Goal: Task Accomplishment & Management: Manage account settings

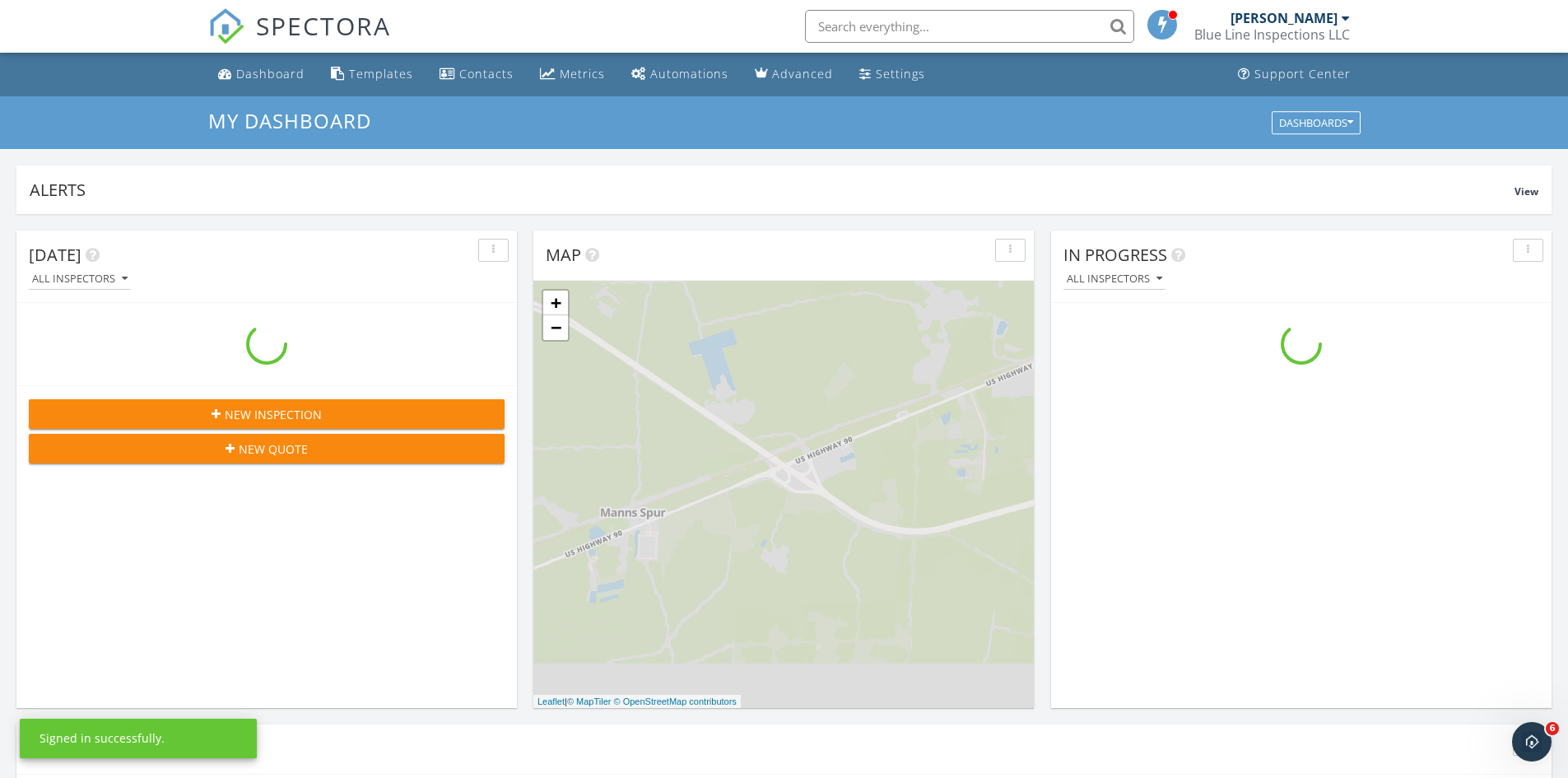
scroll to position [1524, 1593]
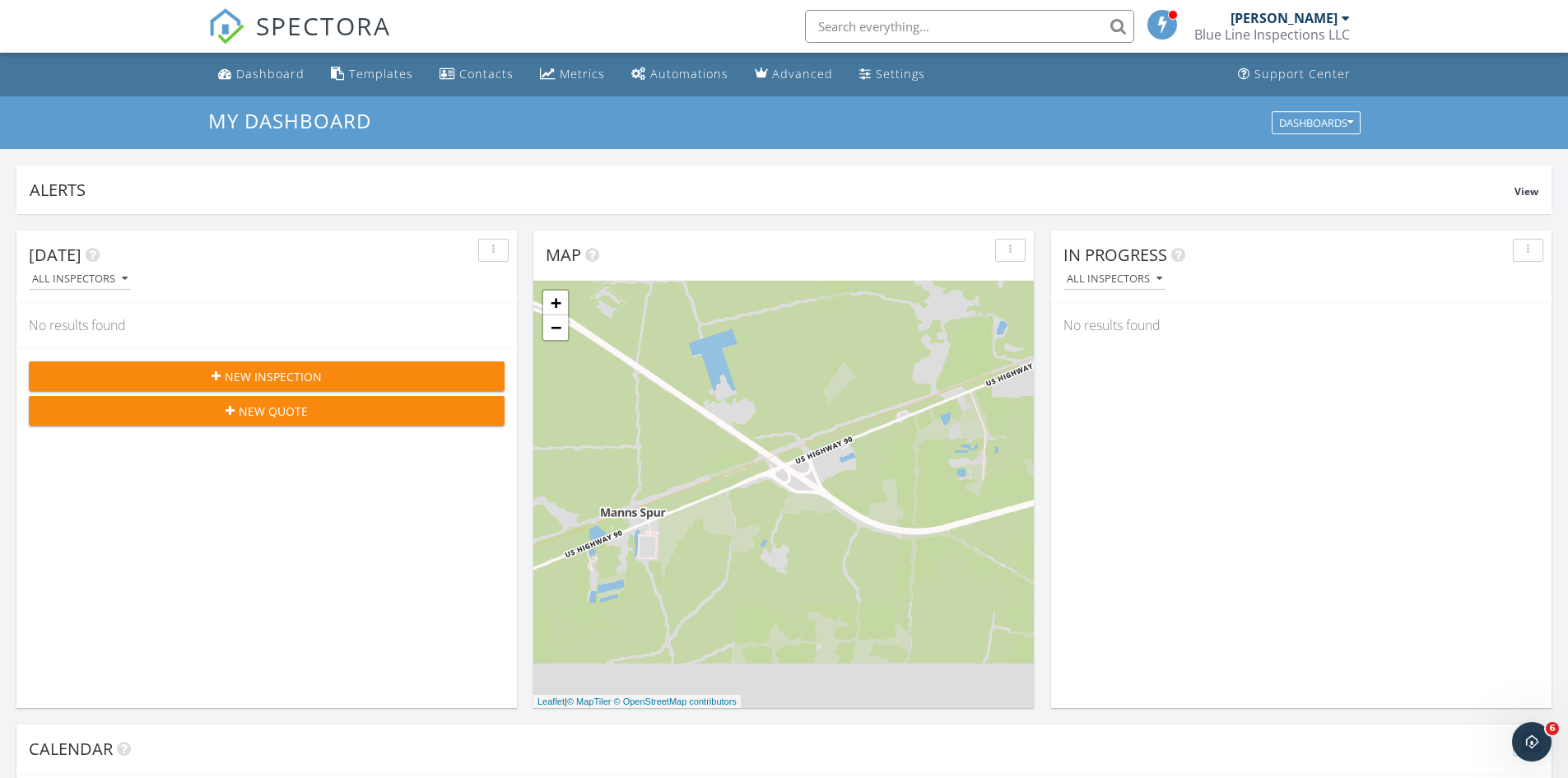
click at [242, 379] on span "New Inspection" at bounding box center [274, 376] width 97 height 17
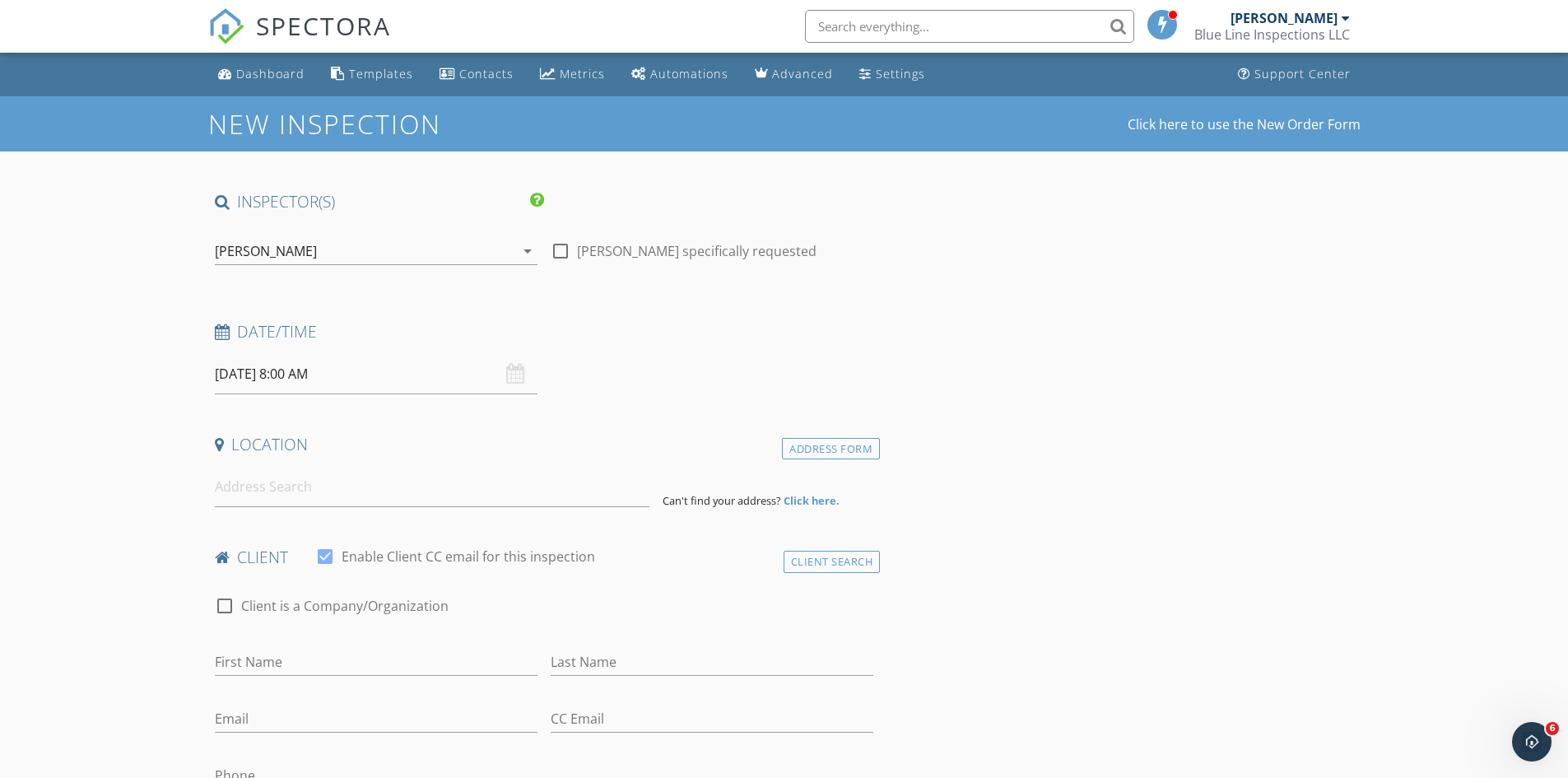
click at [517, 369] on div "09/30/2025 8:00 AM" at bounding box center [376, 374] width 322 height 41
click at [410, 382] on input "09/30/2025 8:00 AM" at bounding box center [376, 374] width 322 height 41
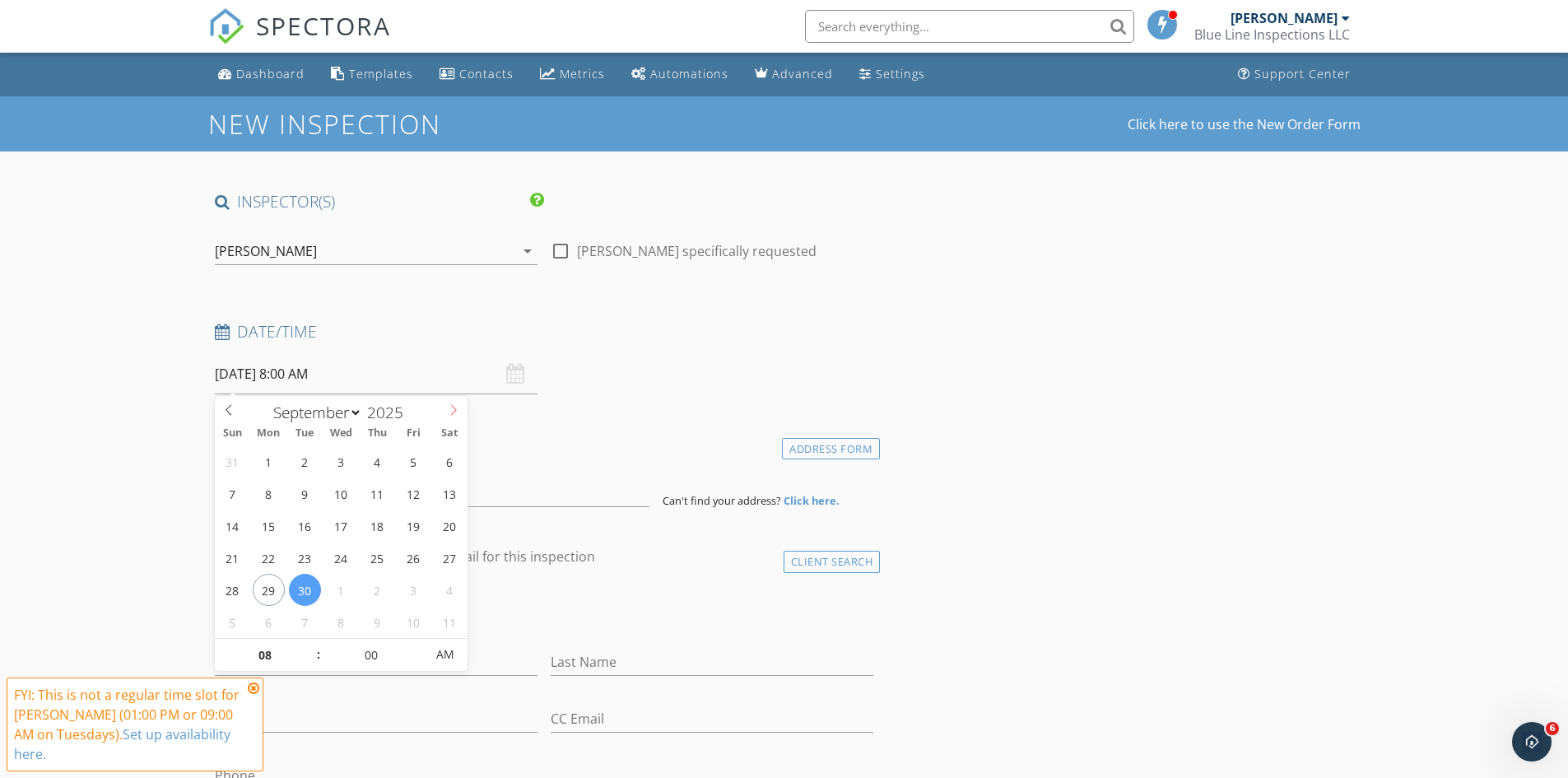
select select "9"
click at [458, 409] on icon at bounding box center [453, 410] width 12 height 12
type input "10/06/2025 8:00 AM"
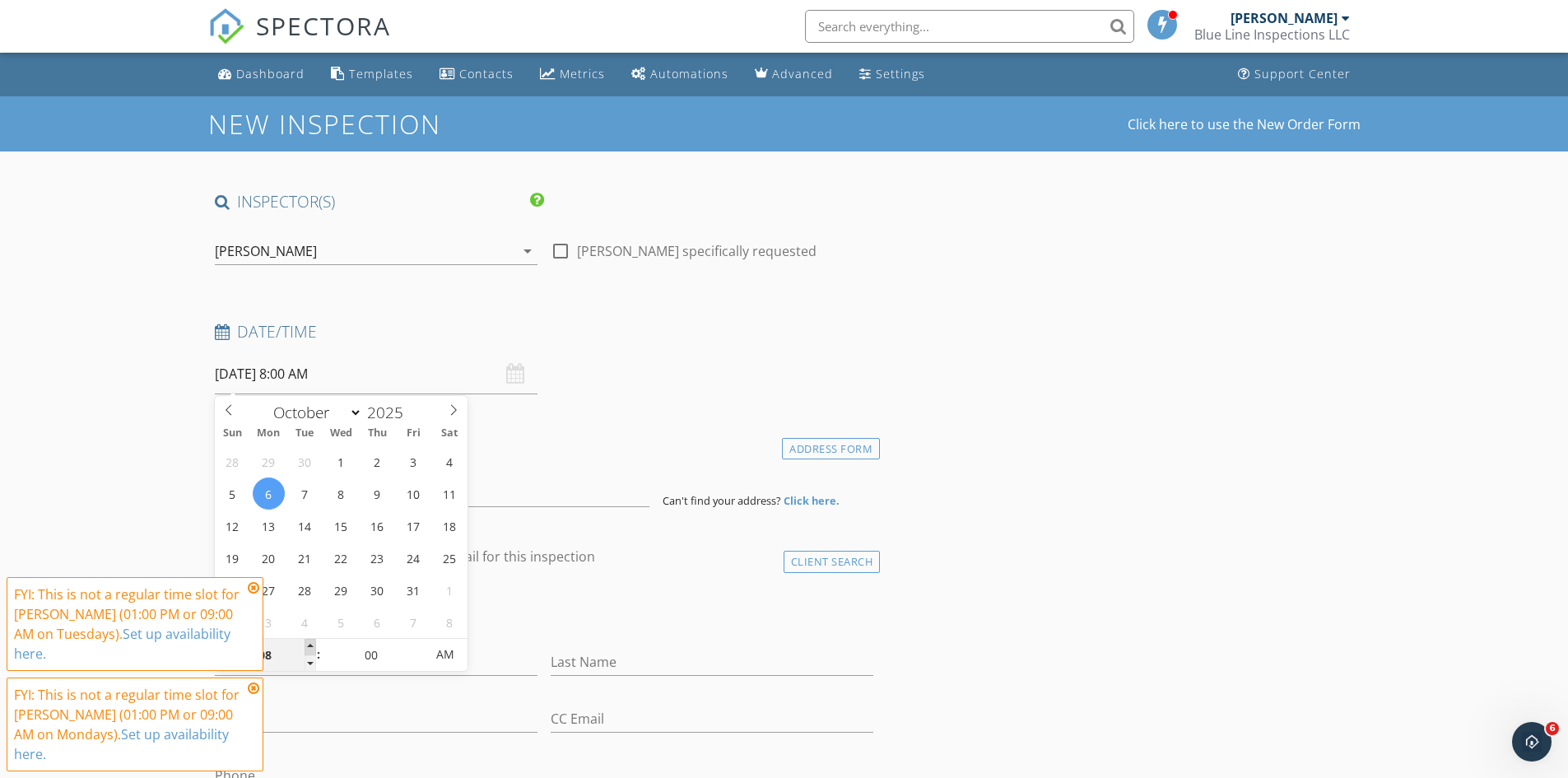
type input "09"
type input "10/06/2025 9:00 AM"
click at [309, 644] on span at bounding box center [310, 647] width 12 height 16
type input "10"
type input "10/06/2025 10:00 AM"
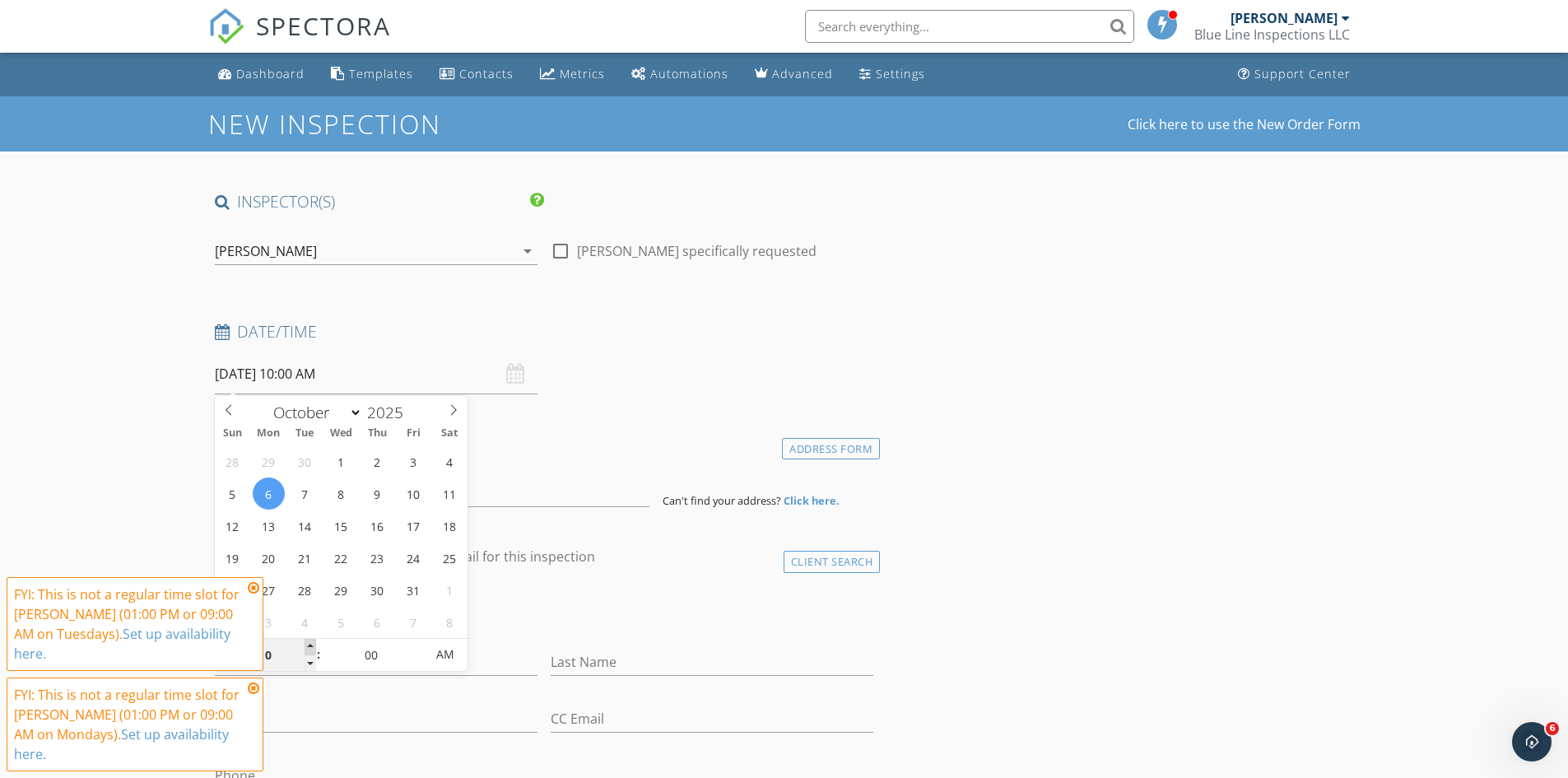
click at [309, 644] on span at bounding box center [310, 647] width 12 height 16
type input "11"
type input "10/06/2025 11:00 AM"
click at [309, 644] on span at bounding box center [310, 647] width 12 height 16
type input "12"
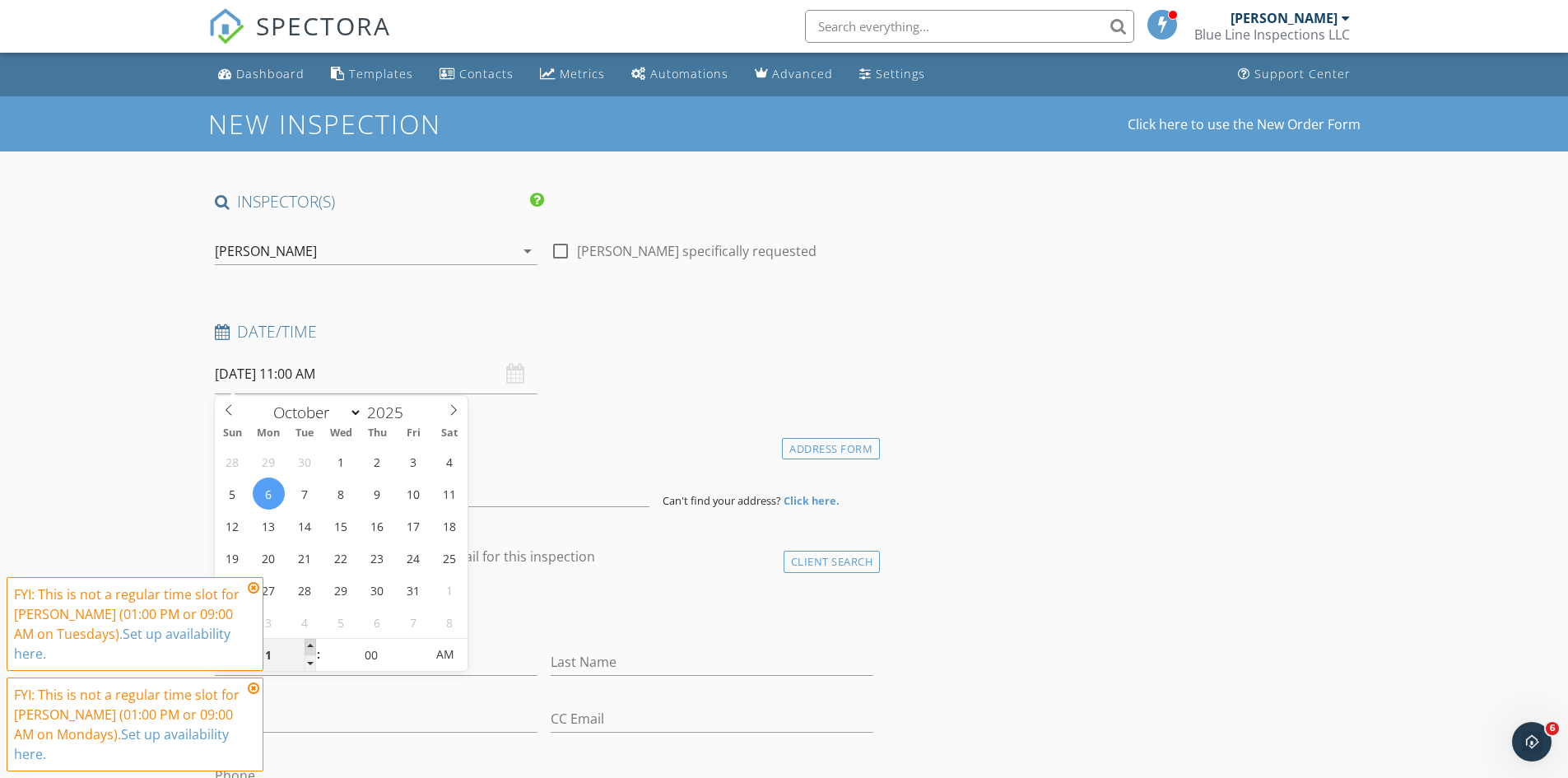
type input "10/06/2025 12:00 PM"
click at [309, 644] on span at bounding box center [310, 647] width 12 height 16
type input "01"
type input "10/06/2025 1:00 PM"
click at [309, 644] on span at bounding box center [310, 647] width 12 height 16
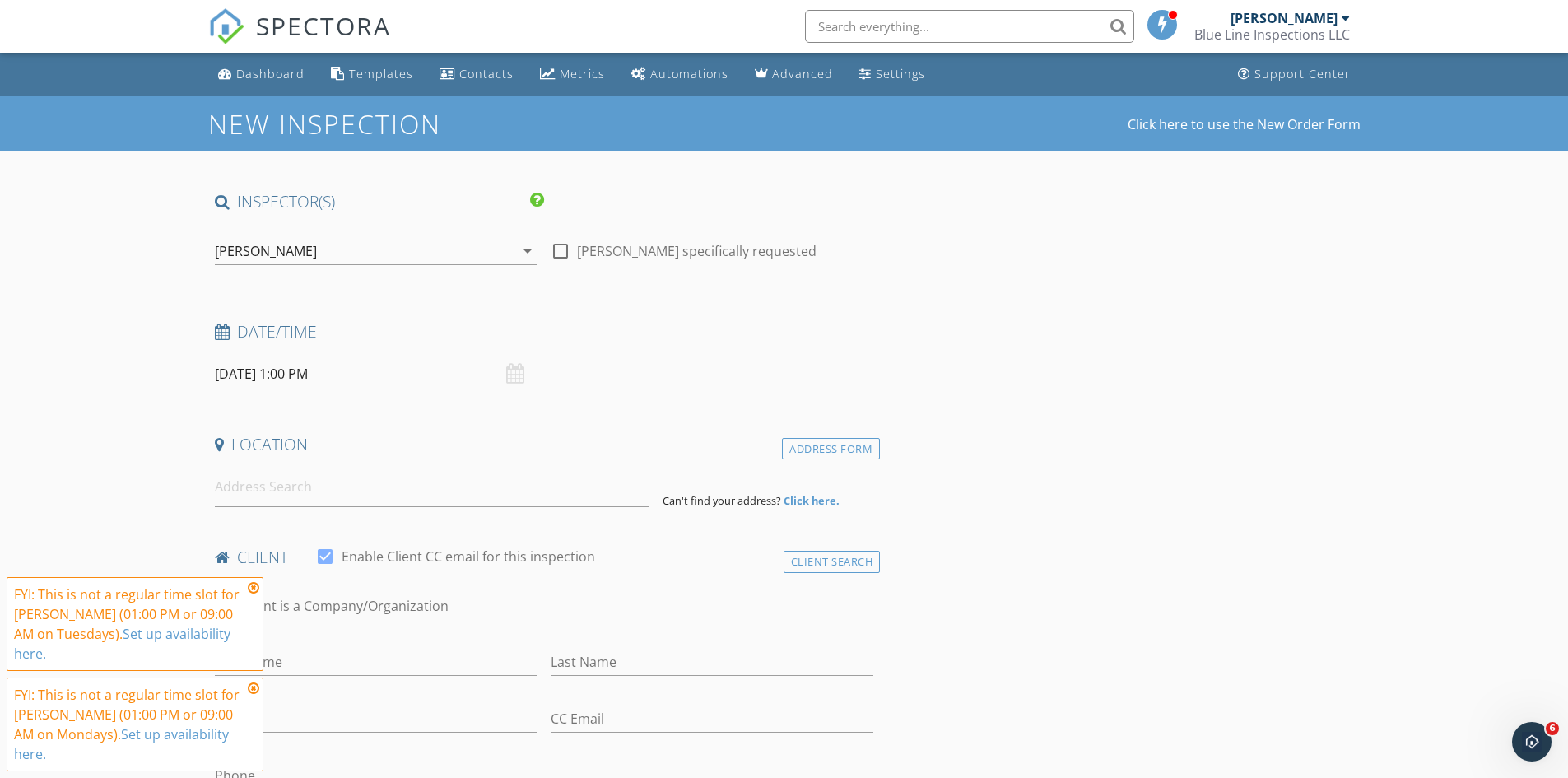
click at [251, 588] on icon at bounding box center [253, 587] width 12 height 14
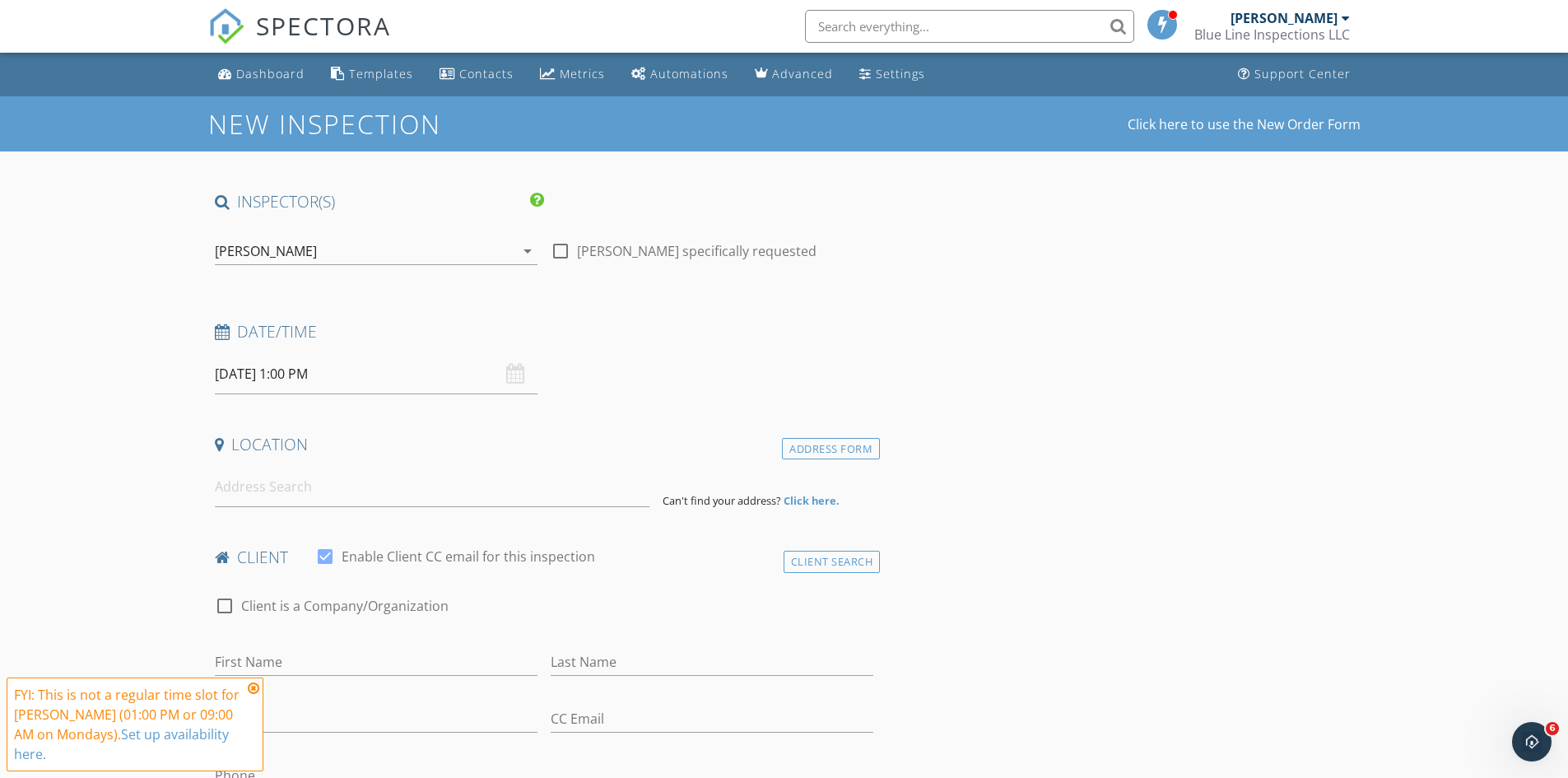
click at [255, 688] on icon at bounding box center [253, 688] width 12 height 14
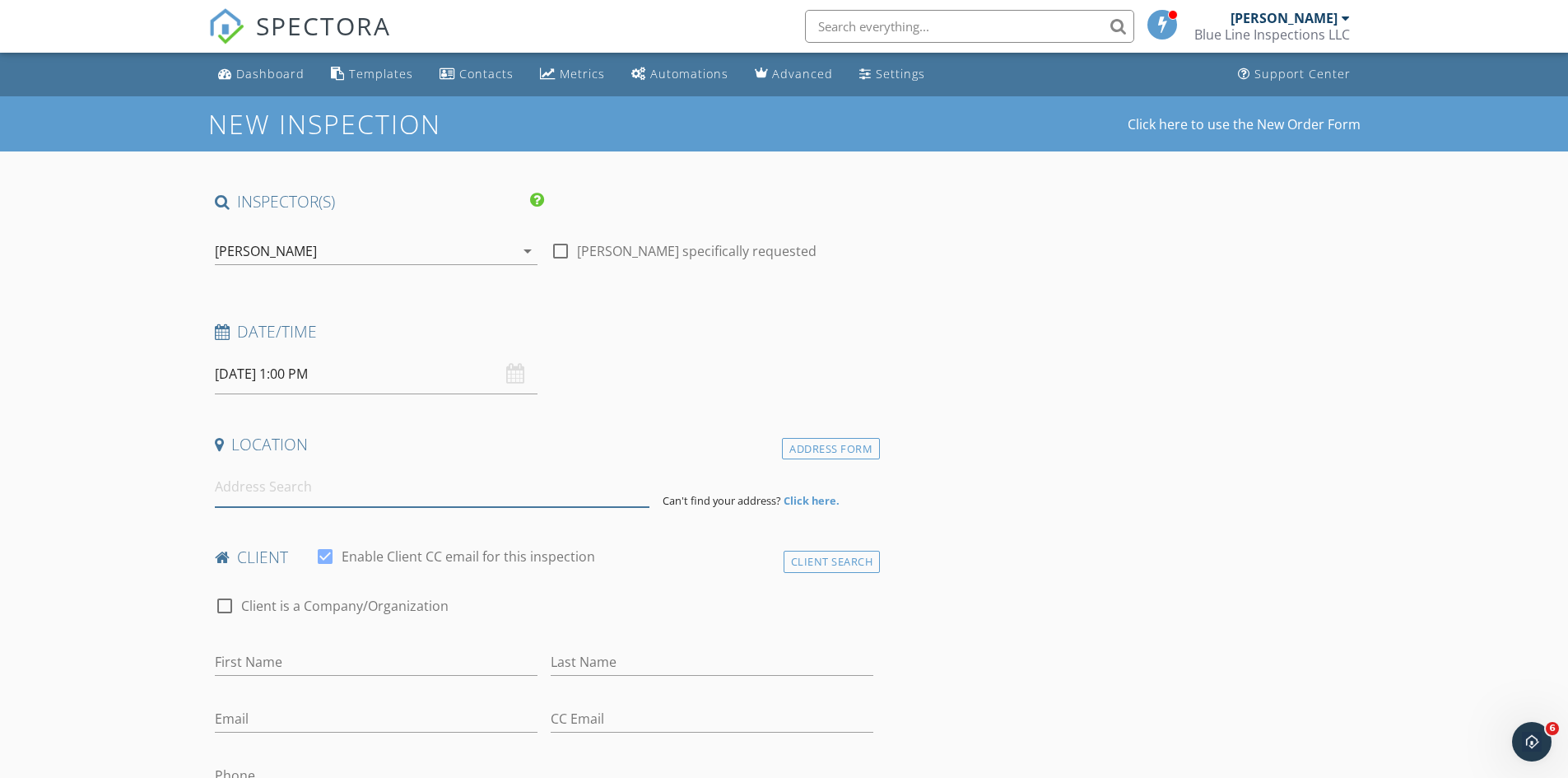
click at [341, 502] on input at bounding box center [432, 486] width 435 height 41
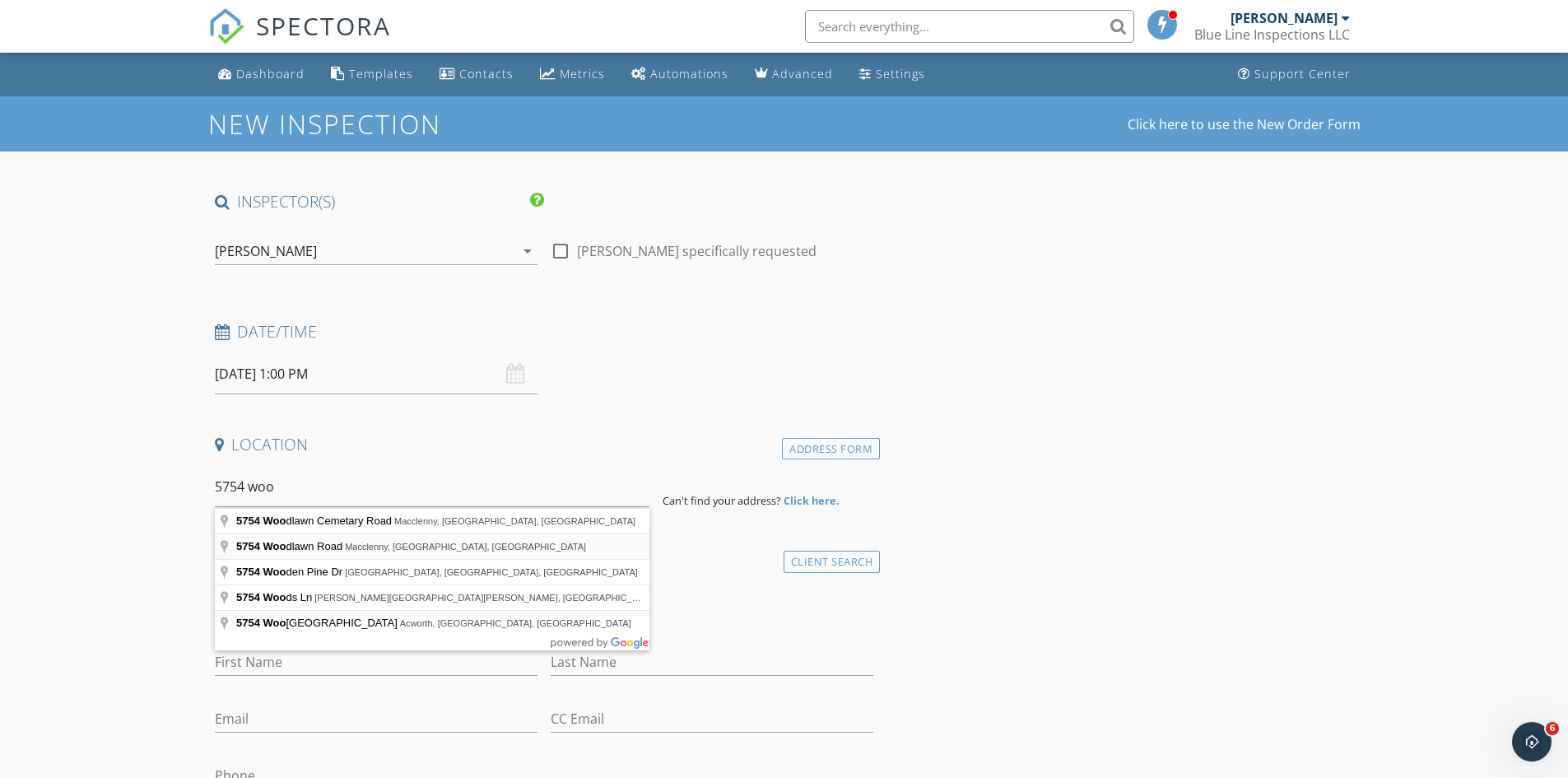
type input "5754 Woodlawn Road, Macclenny, FL, USA"
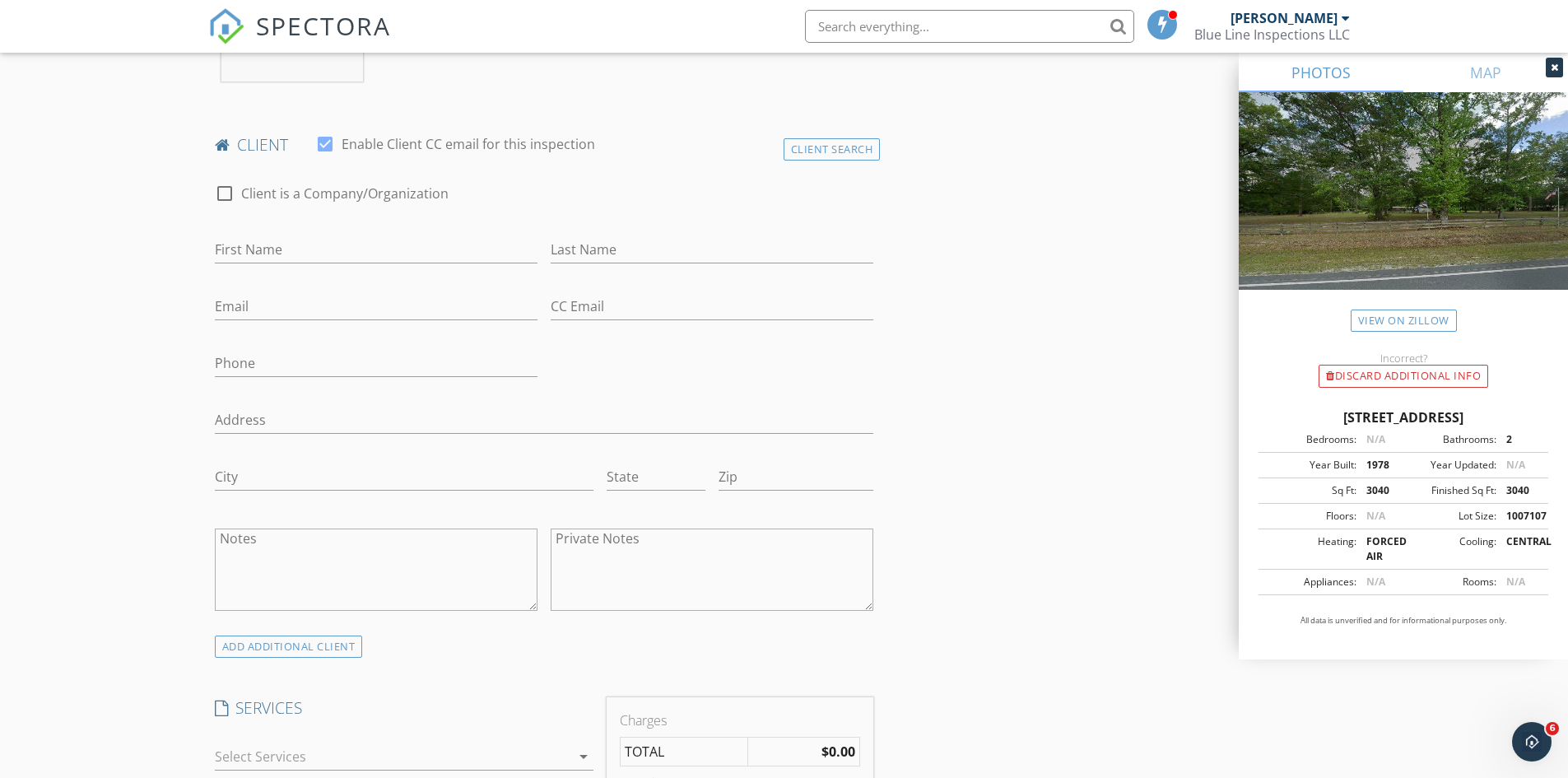
scroll to position [823, 0]
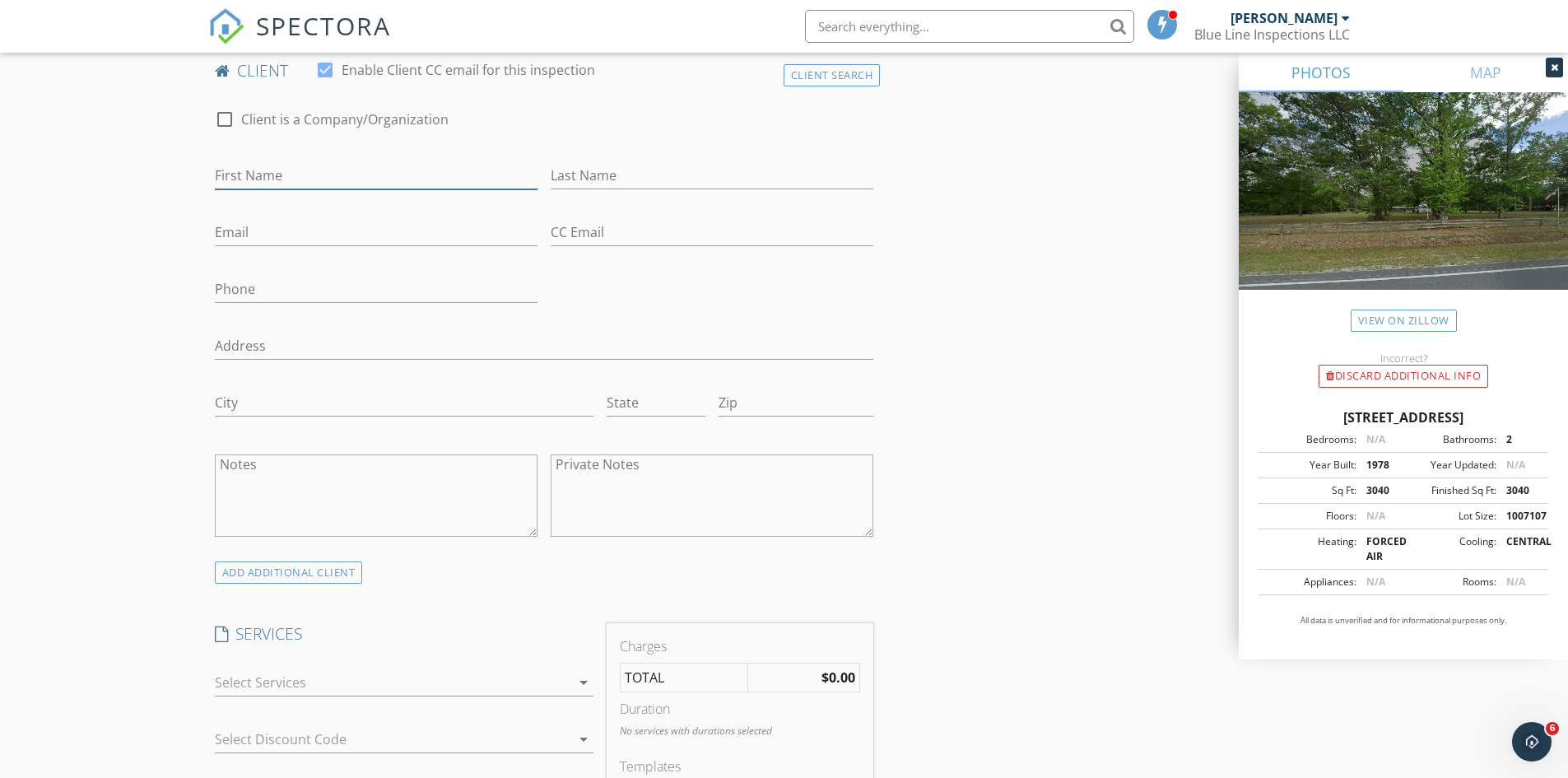
click at [262, 171] on input "First Name" at bounding box center [376, 176] width 322 height 27
type input "Dianna"
type input "Dugger"
click at [312, 240] on input "Email" at bounding box center [376, 232] width 322 height 27
type input "9"
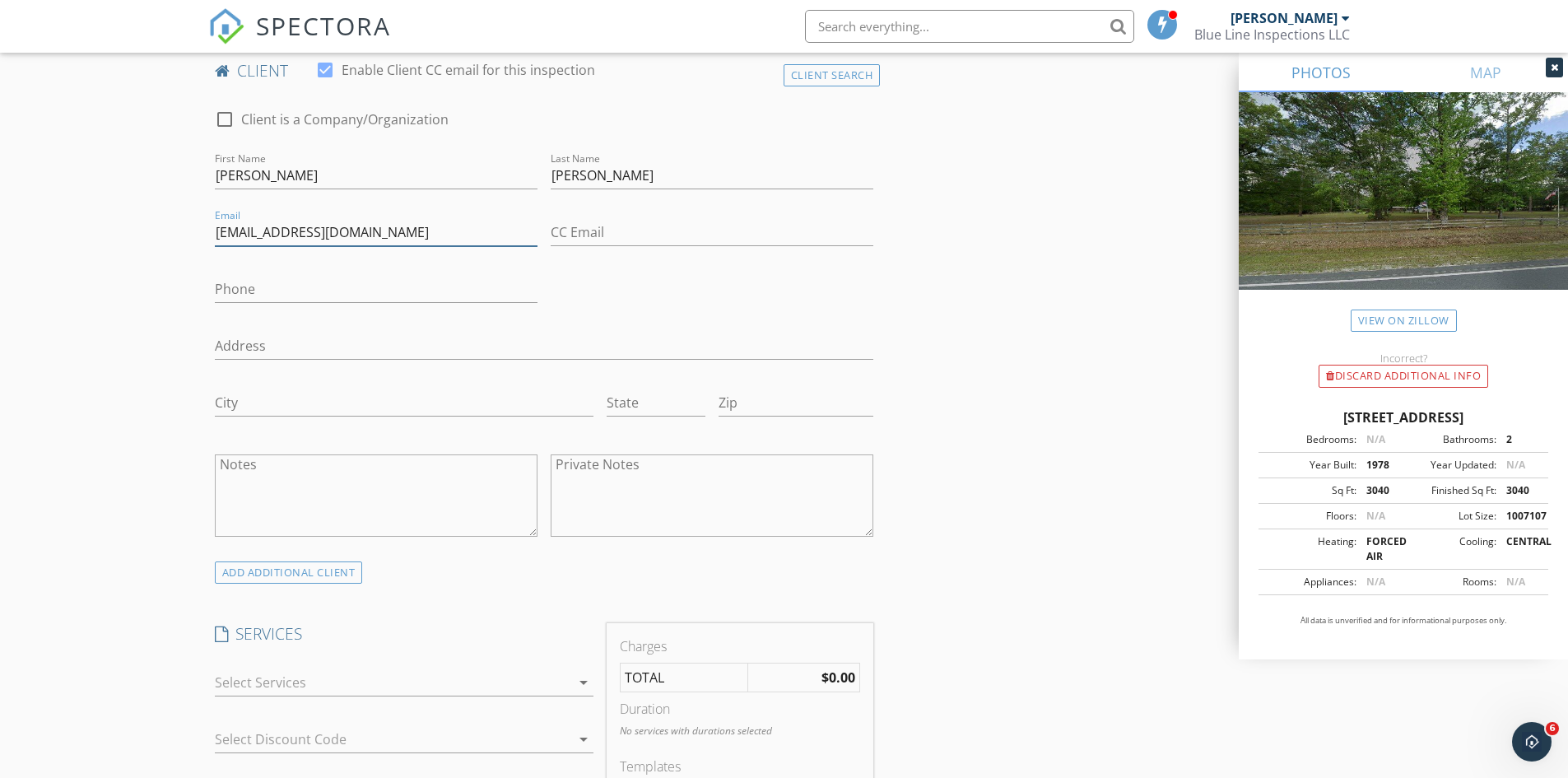
type input "ddugger48@icloud.com"
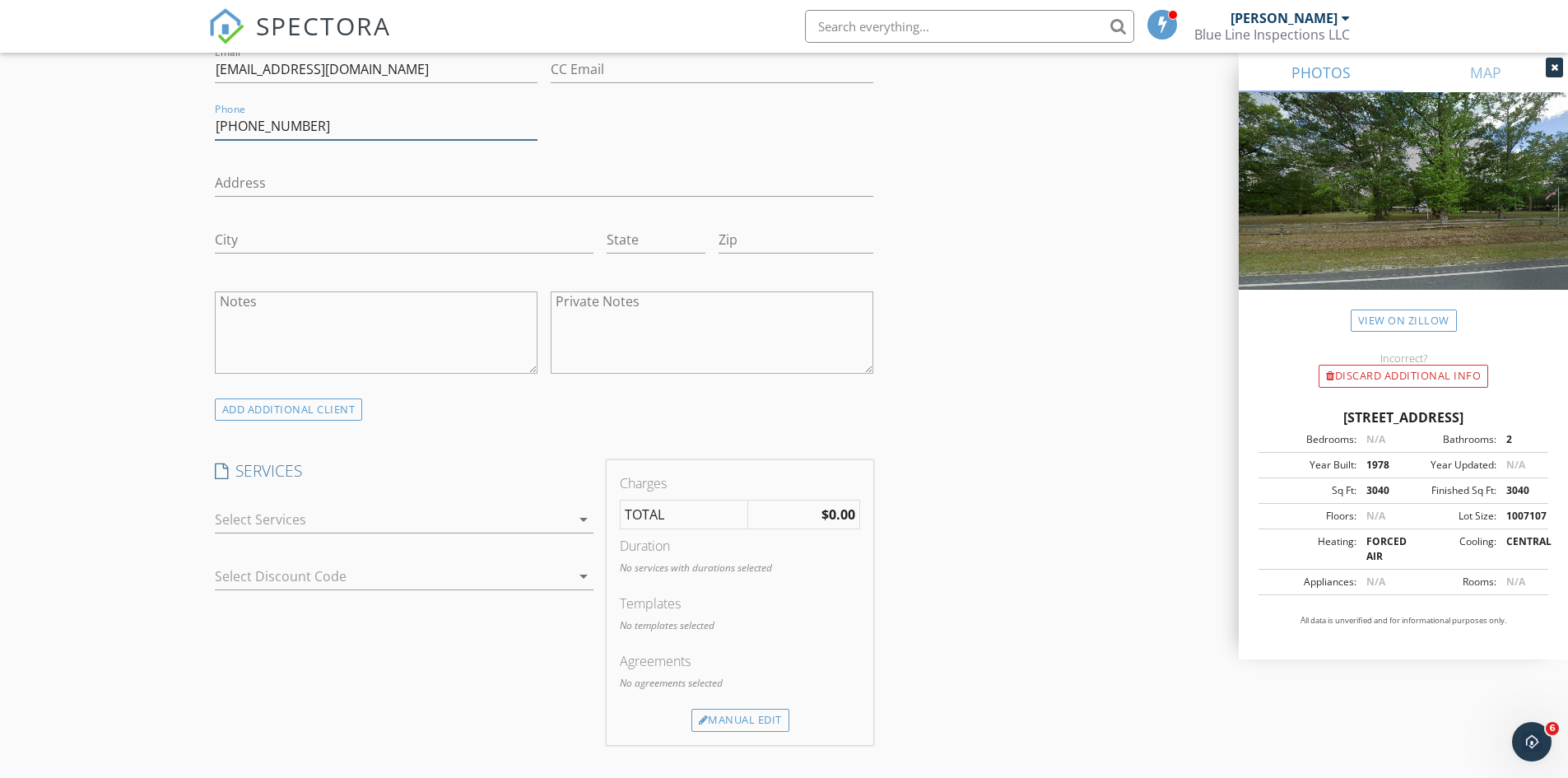
scroll to position [988, 0]
type input "904-571-7524"
click at [495, 520] on div at bounding box center [393, 517] width 356 height 26
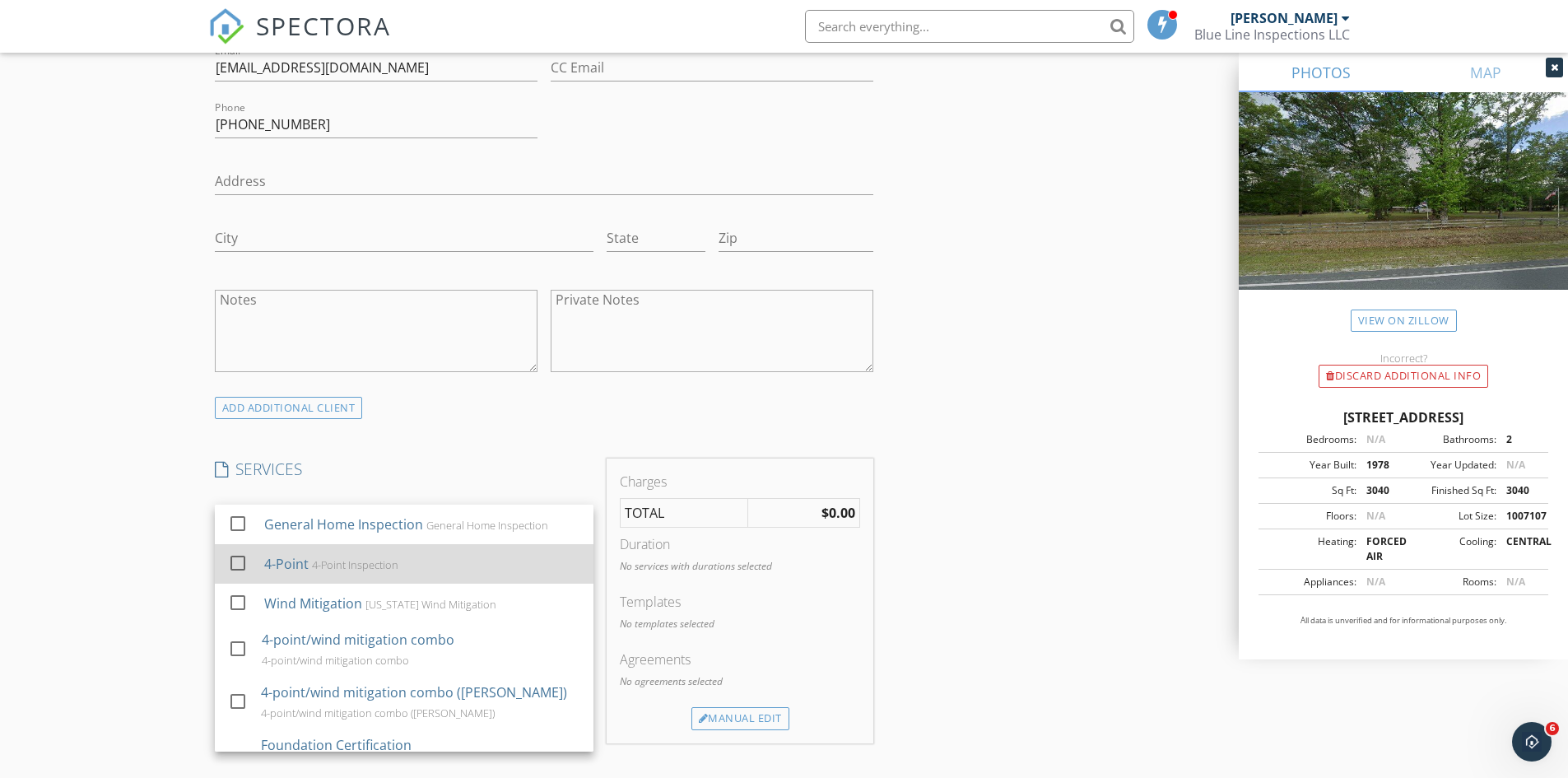
click at [237, 561] on div at bounding box center [238, 563] width 28 height 28
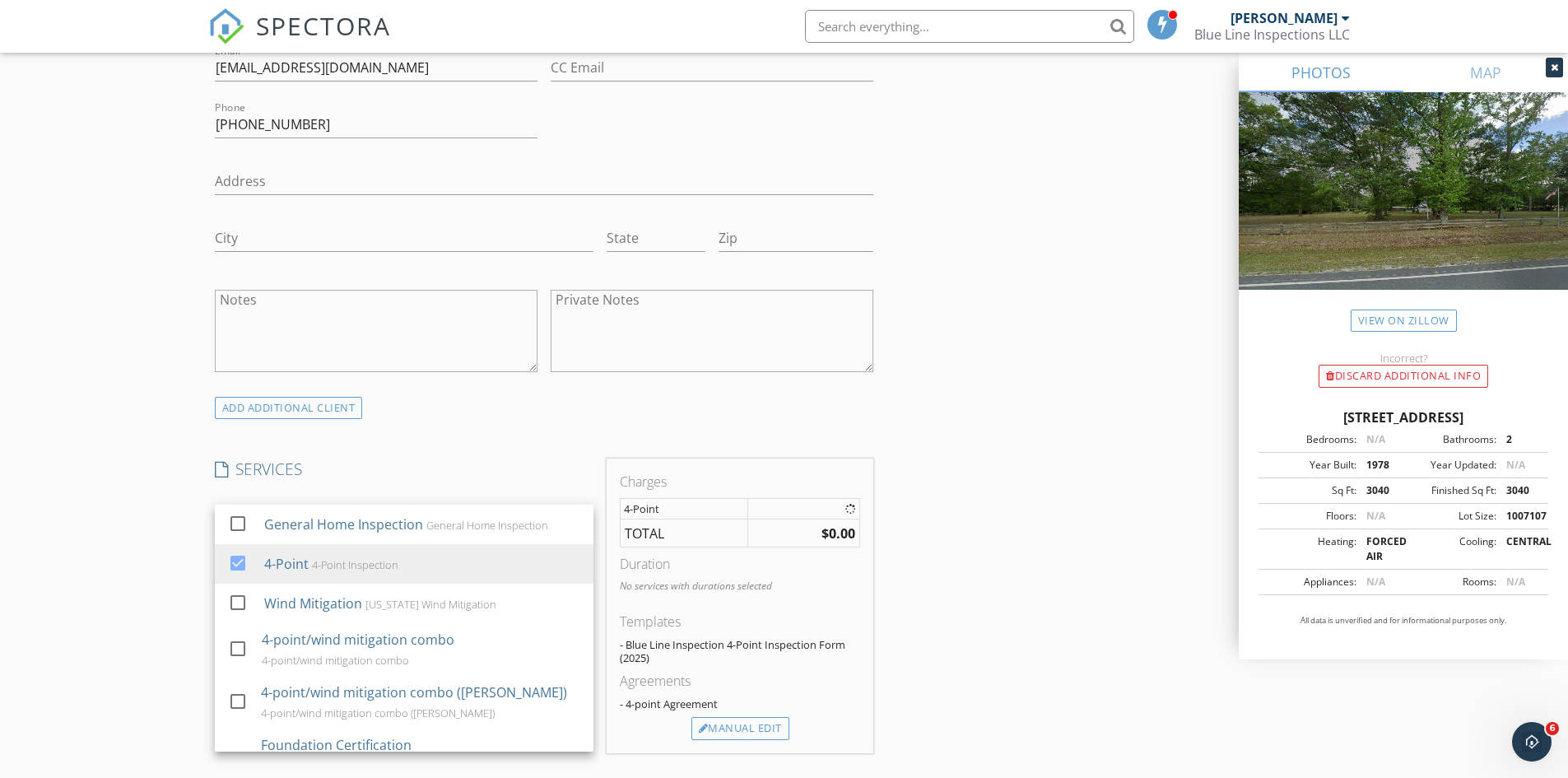
click at [120, 594] on div "New Inspection Click here to use the New Order Form INSPECTOR(S) check_box Jona…" at bounding box center [784, 643] width 1568 height 3070
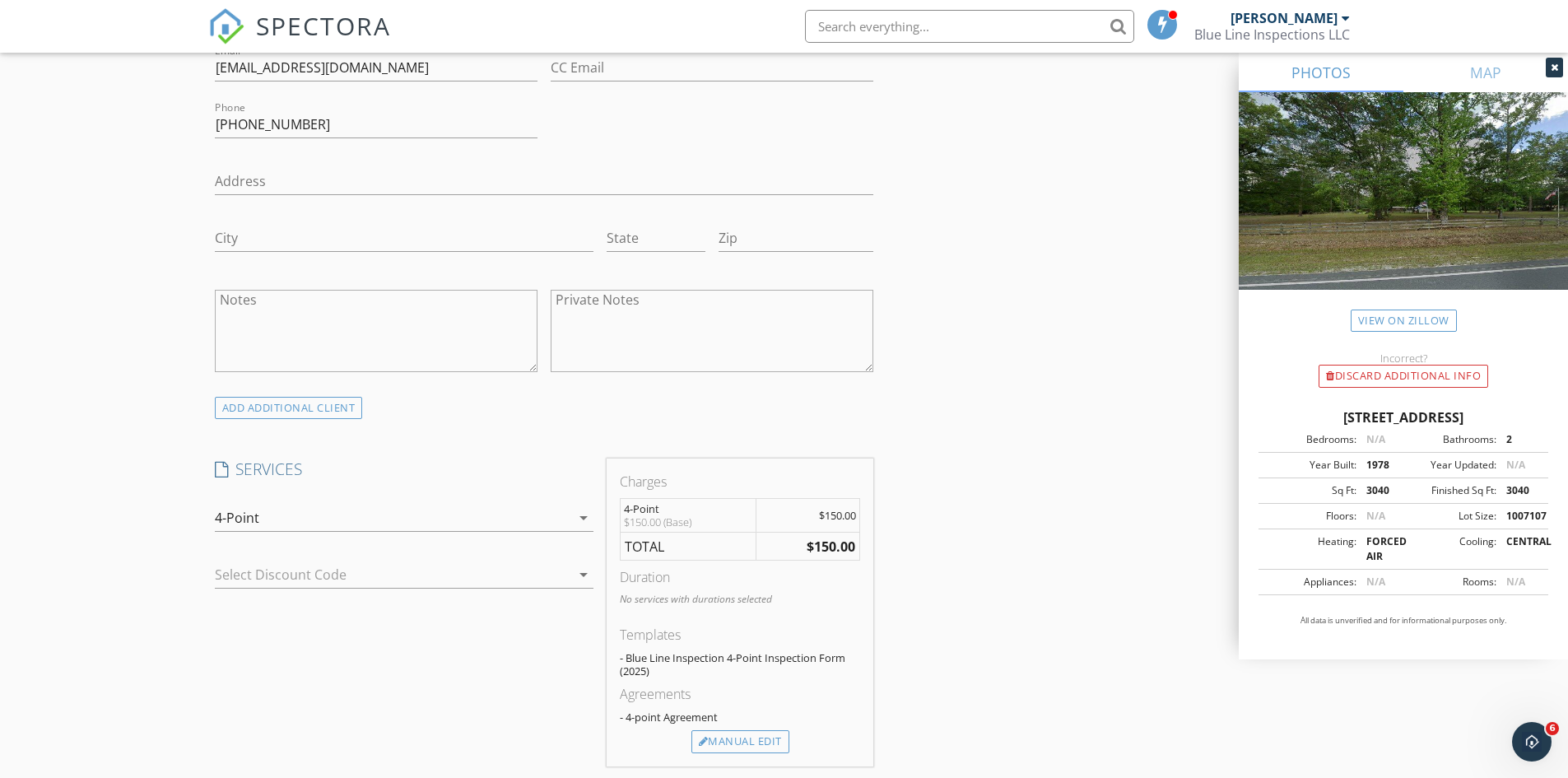
click at [406, 581] on div at bounding box center [381, 574] width 332 height 26
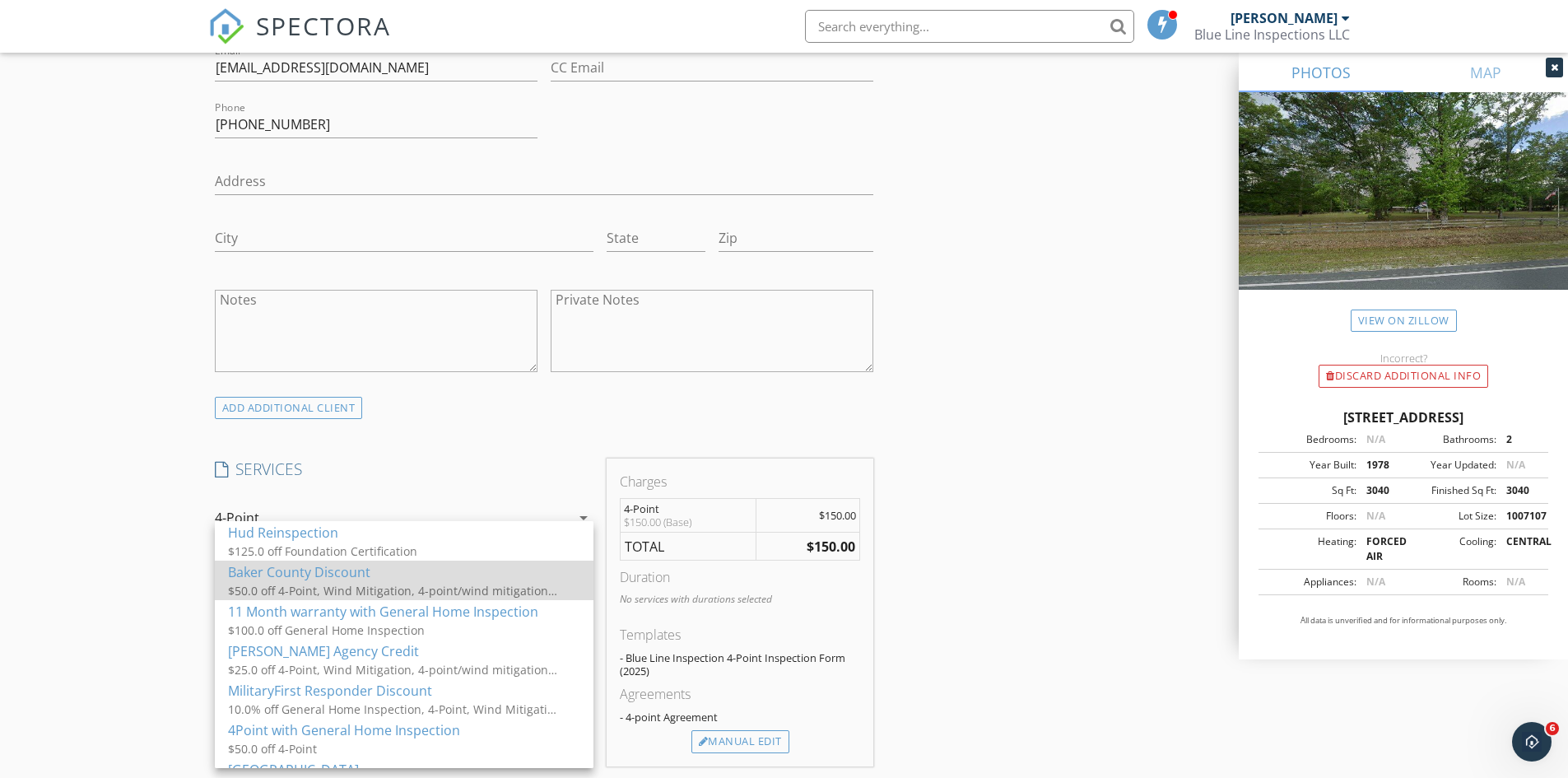
click at [282, 588] on div "$50.0 off 4-Point, Wind Mitigation, 4-point/wind mitigation combo" at bounding box center [393, 590] width 330 height 17
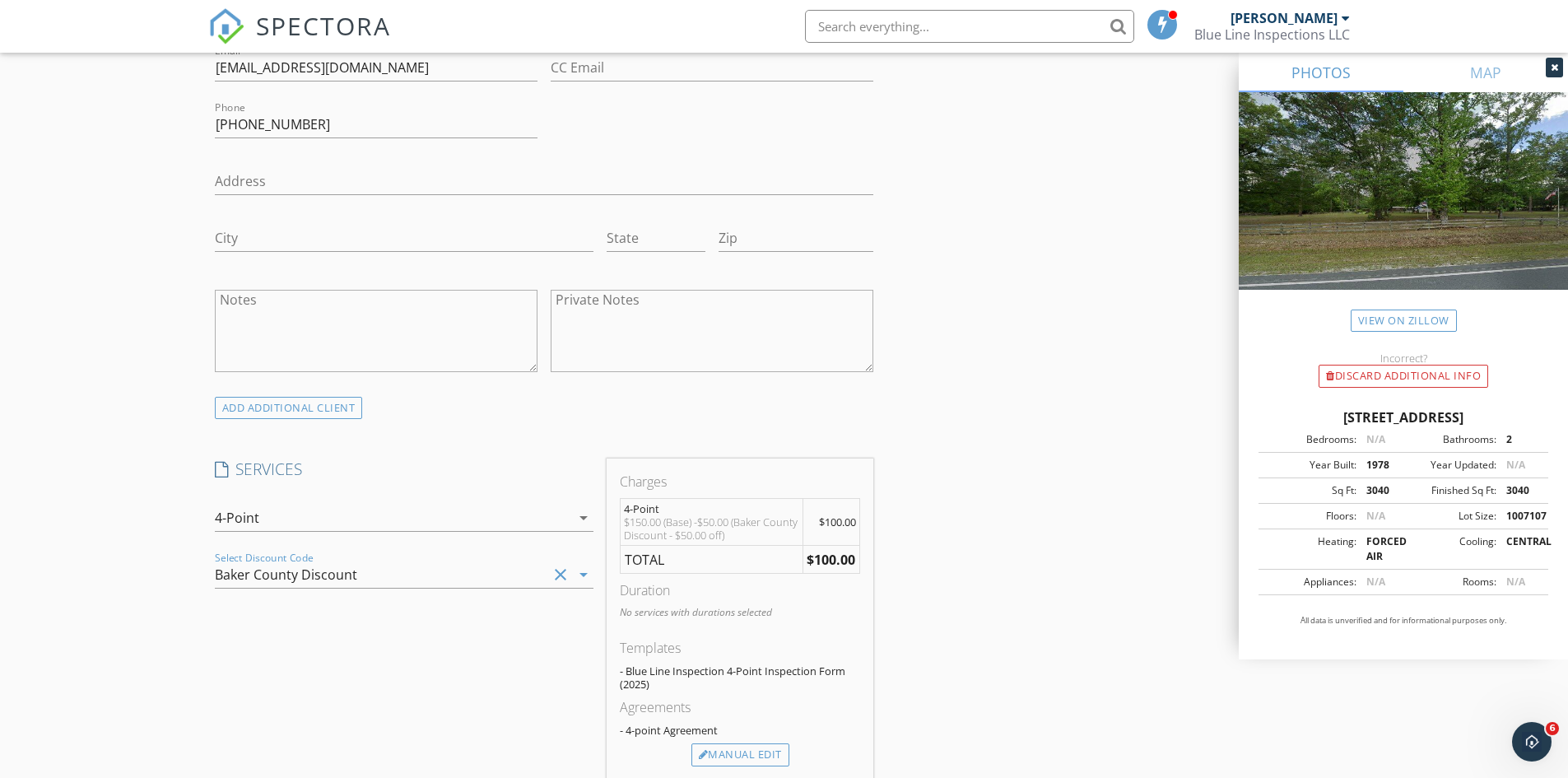
click at [1079, 584] on div "INSPECTOR(S) check_box Jonathon Norman PRIMARY Jonathon Norman arrow_drop_down …" at bounding box center [784, 683] width 1153 height 2962
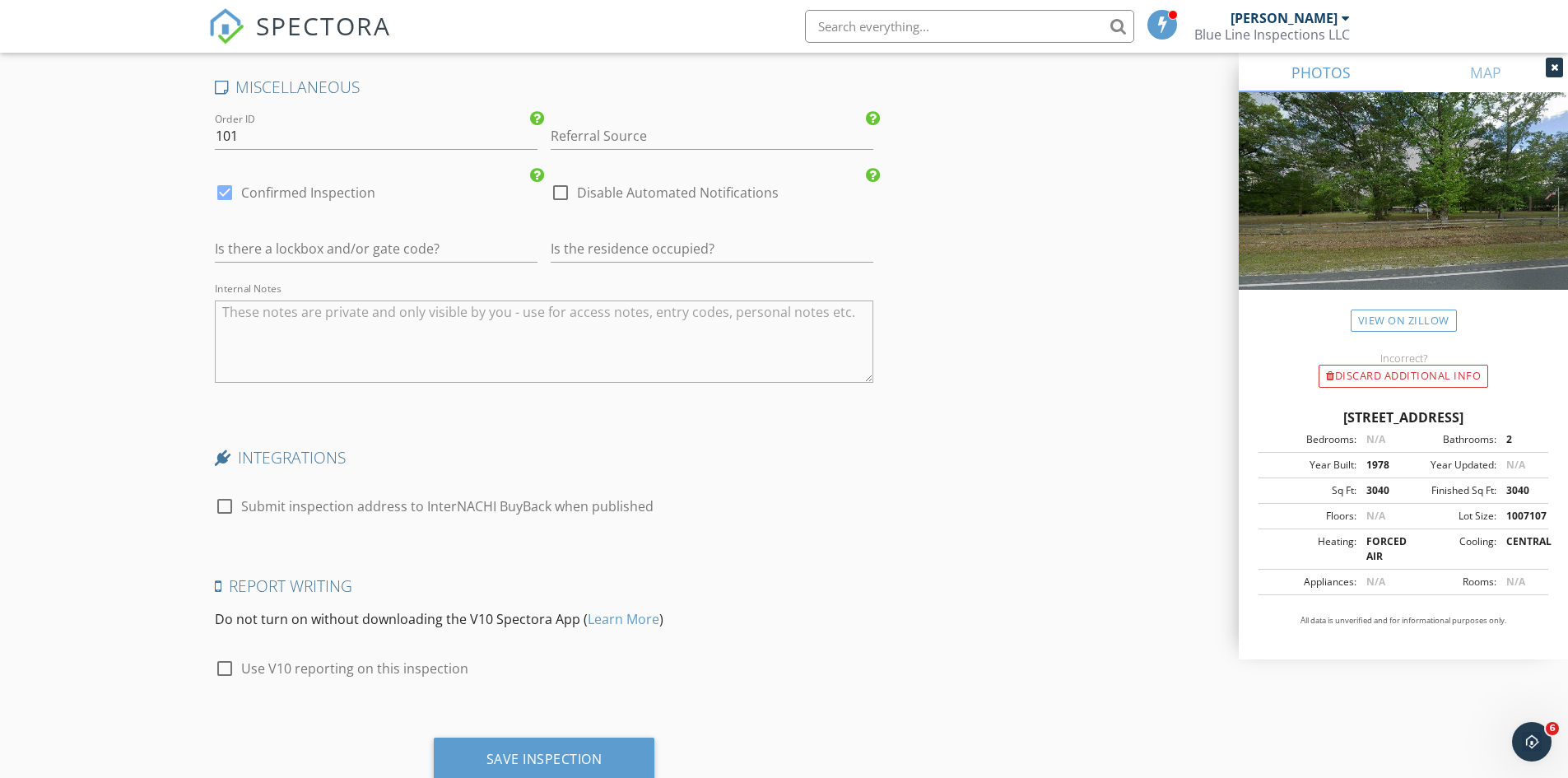
scroll to position [2415, 0]
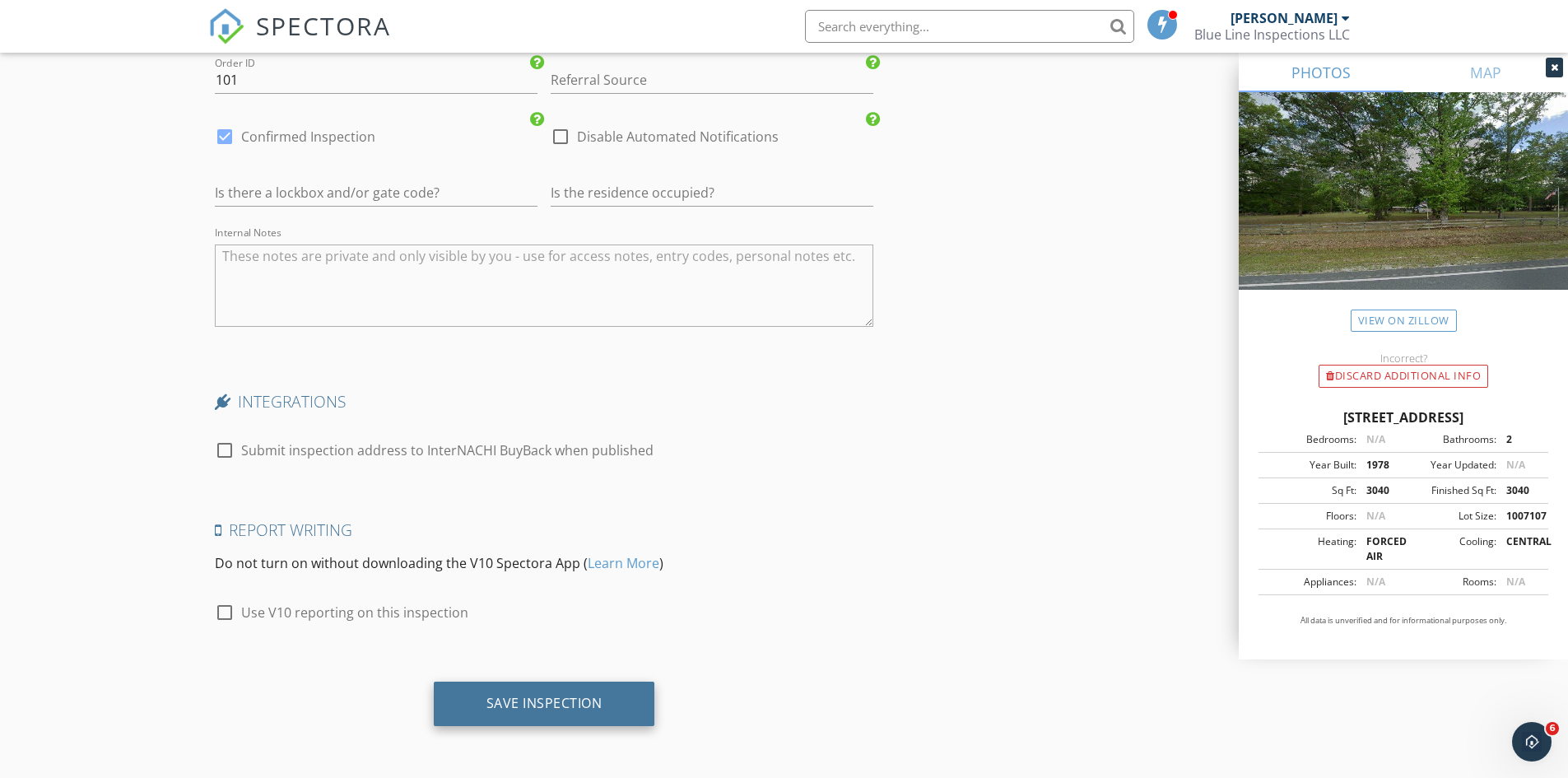
click at [548, 701] on div "Save Inspection" at bounding box center [544, 702] width 116 height 16
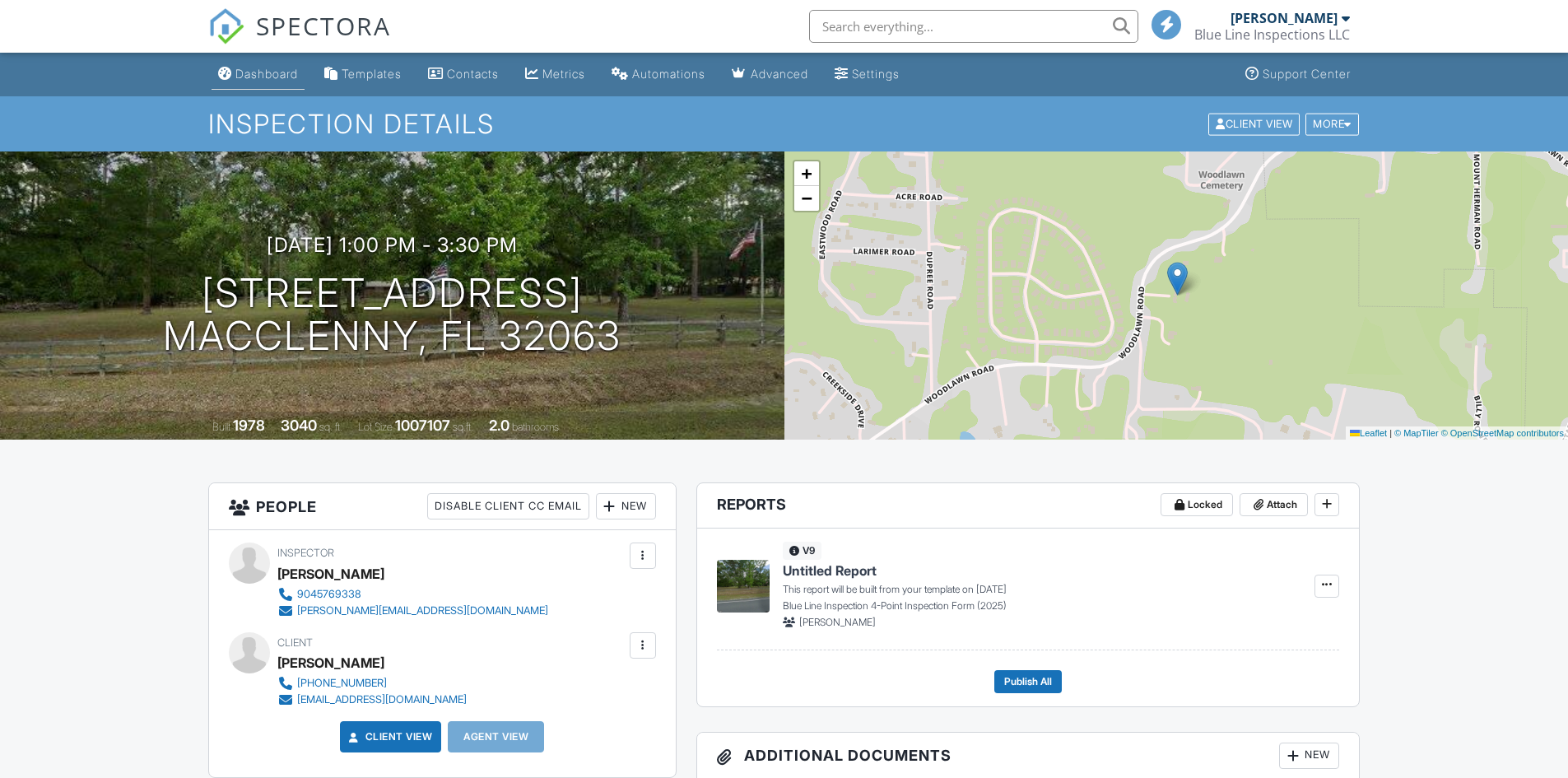
click at [263, 72] on div "Dashboard" at bounding box center [266, 74] width 62 height 14
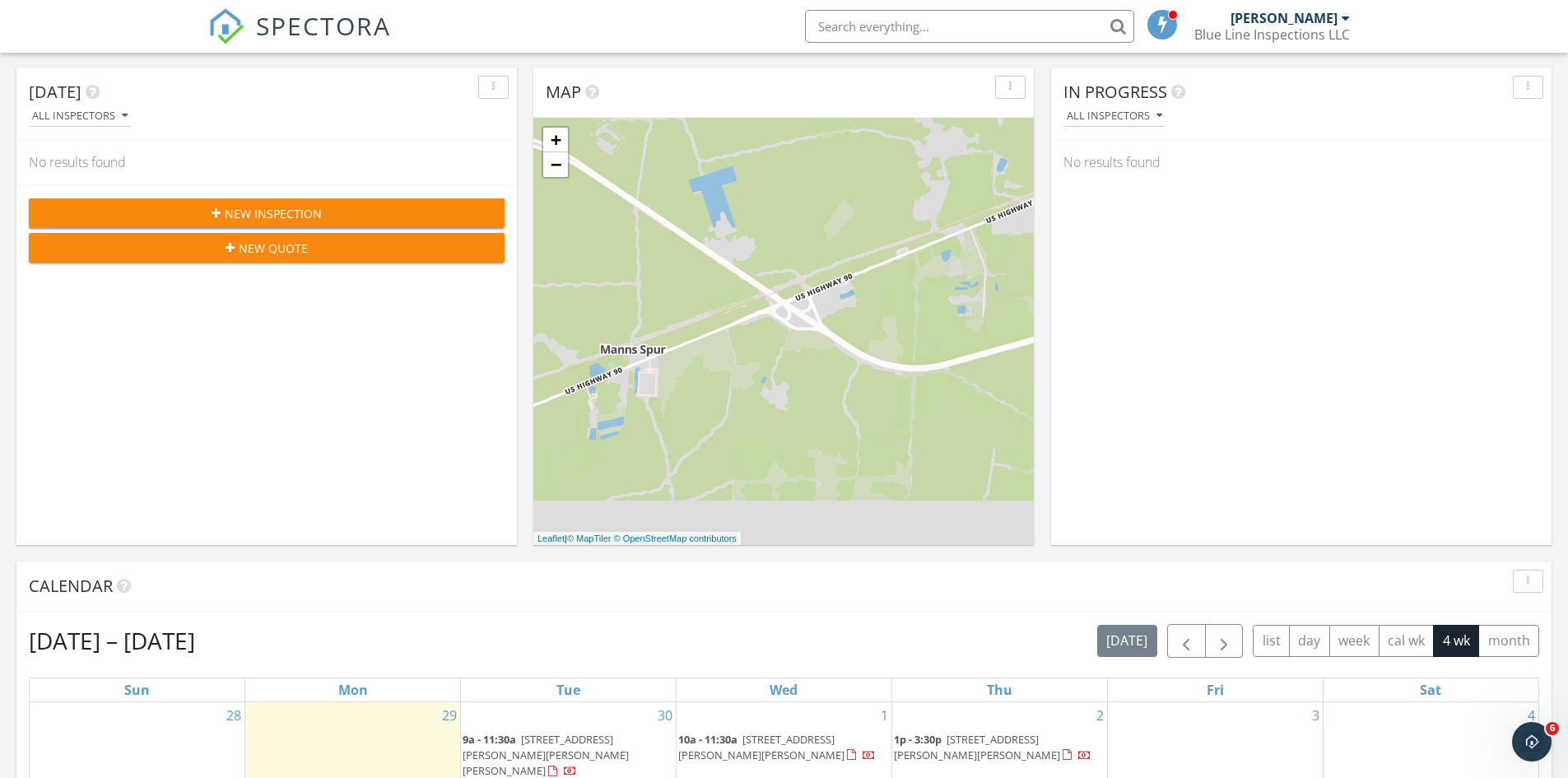
scroll to position [576, 0]
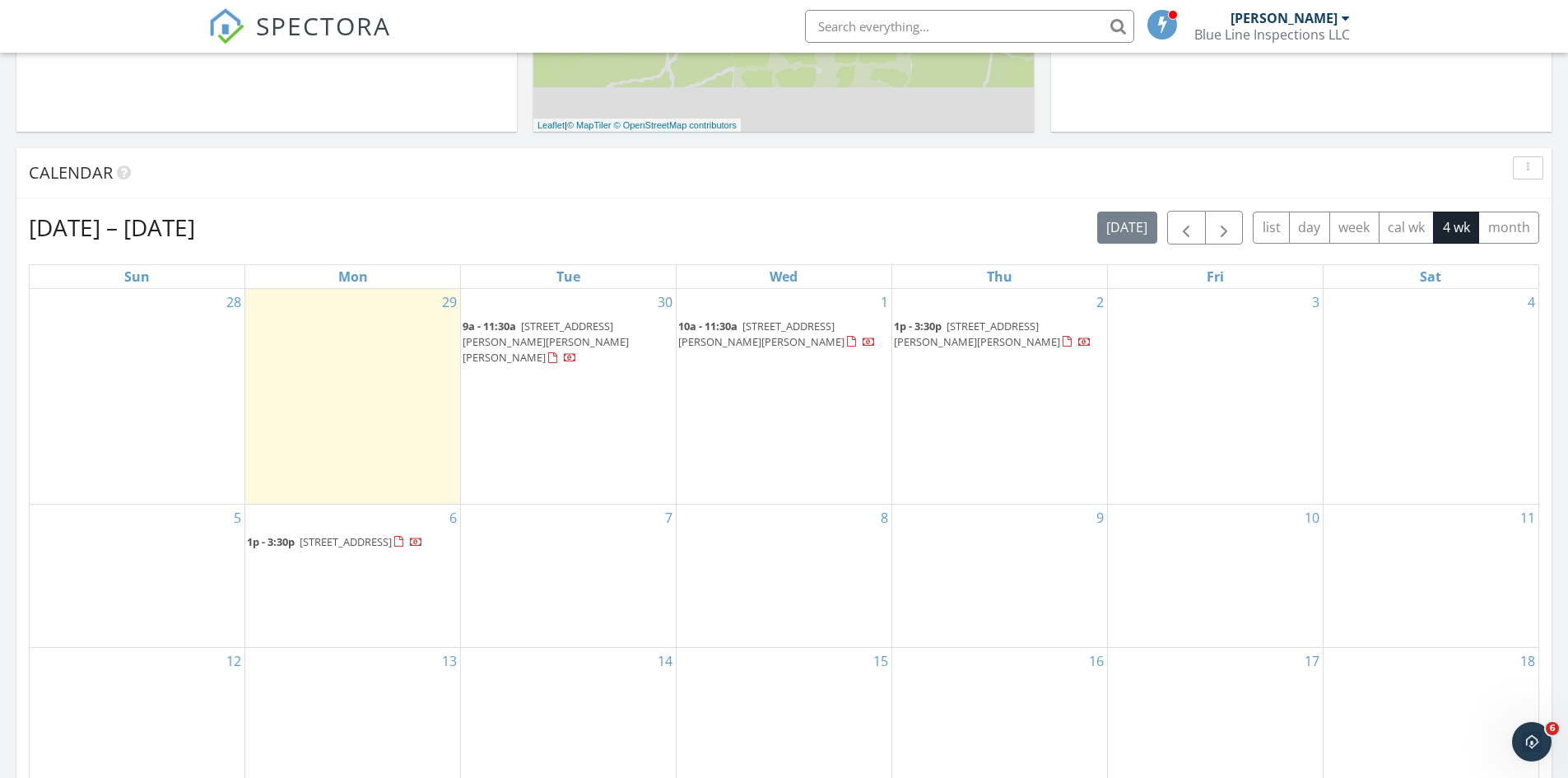
click at [607, 380] on div "30 9a - 11:30a 10471 Reid Stafford Rd, Glen Saint Mary 32040" at bounding box center [568, 396] width 215 height 215
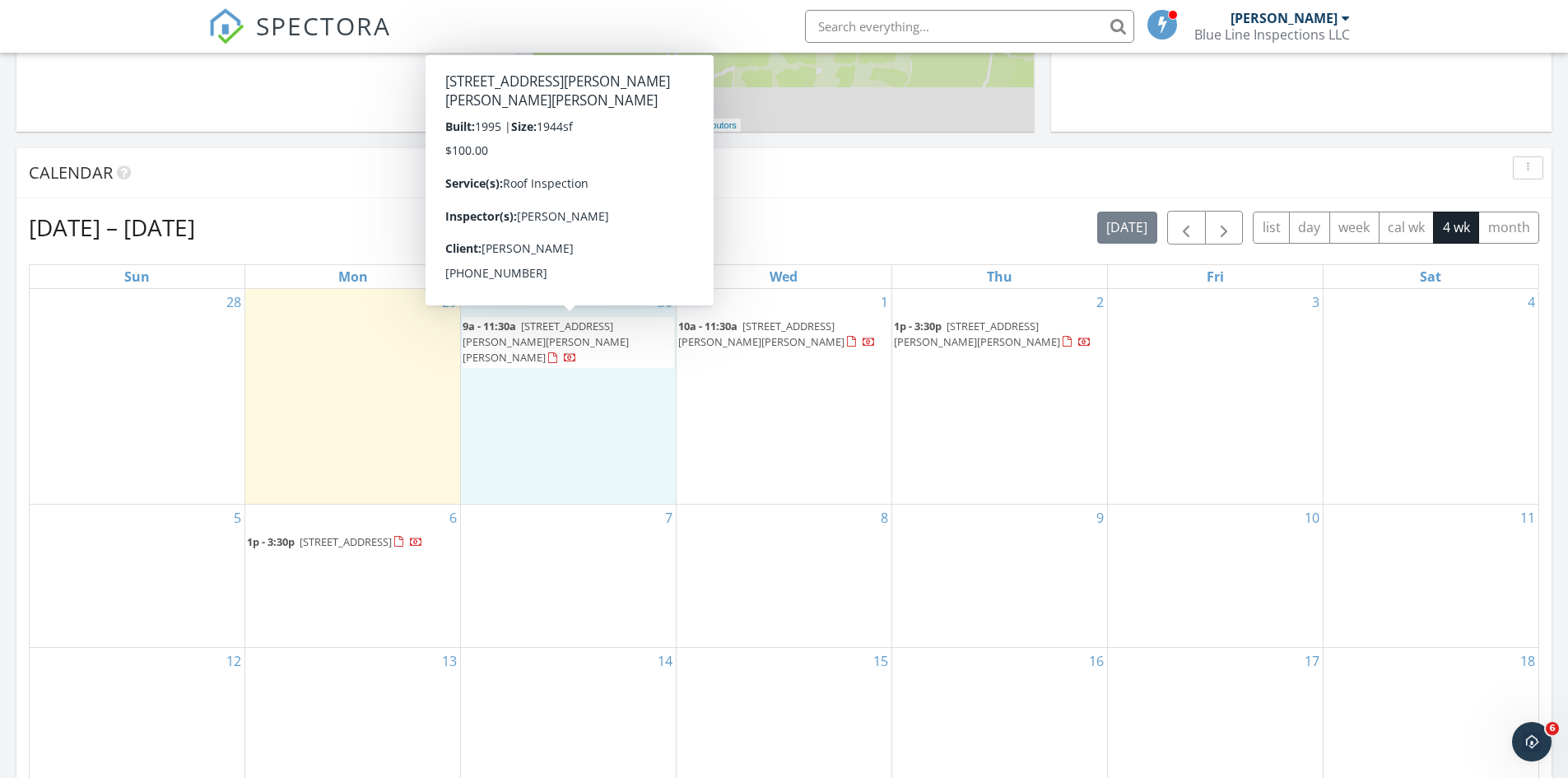
click at [571, 324] on span "10471 Reid Stafford Rd, Glen Saint Mary 32040" at bounding box center [546, 341] width 167 height 46
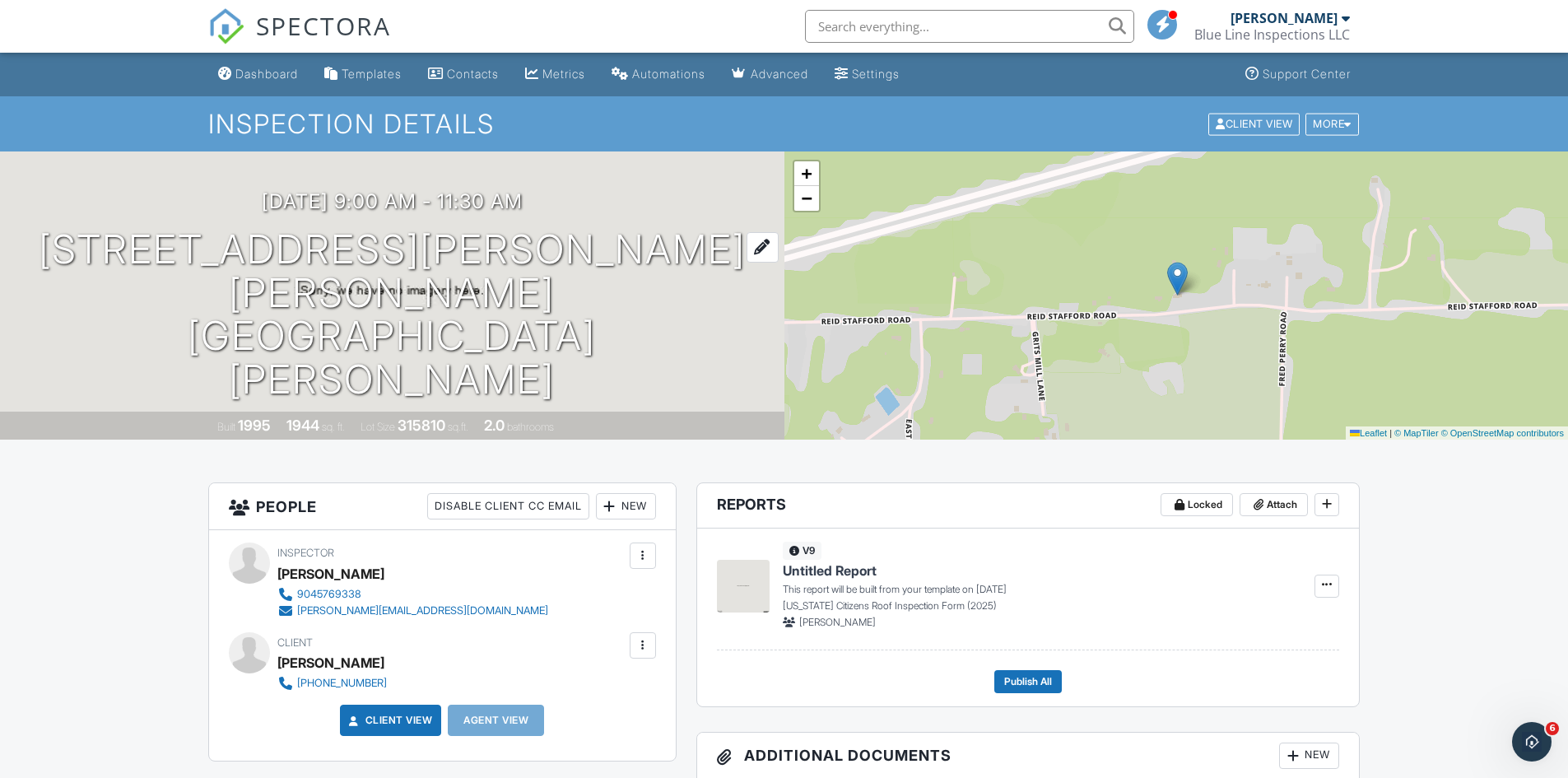
click at [432, 311] on h1 "10471 Reid Stafford Rd Glen Saint Mary, FL 32040" at bounding box center [392, 314] width 732 height 174
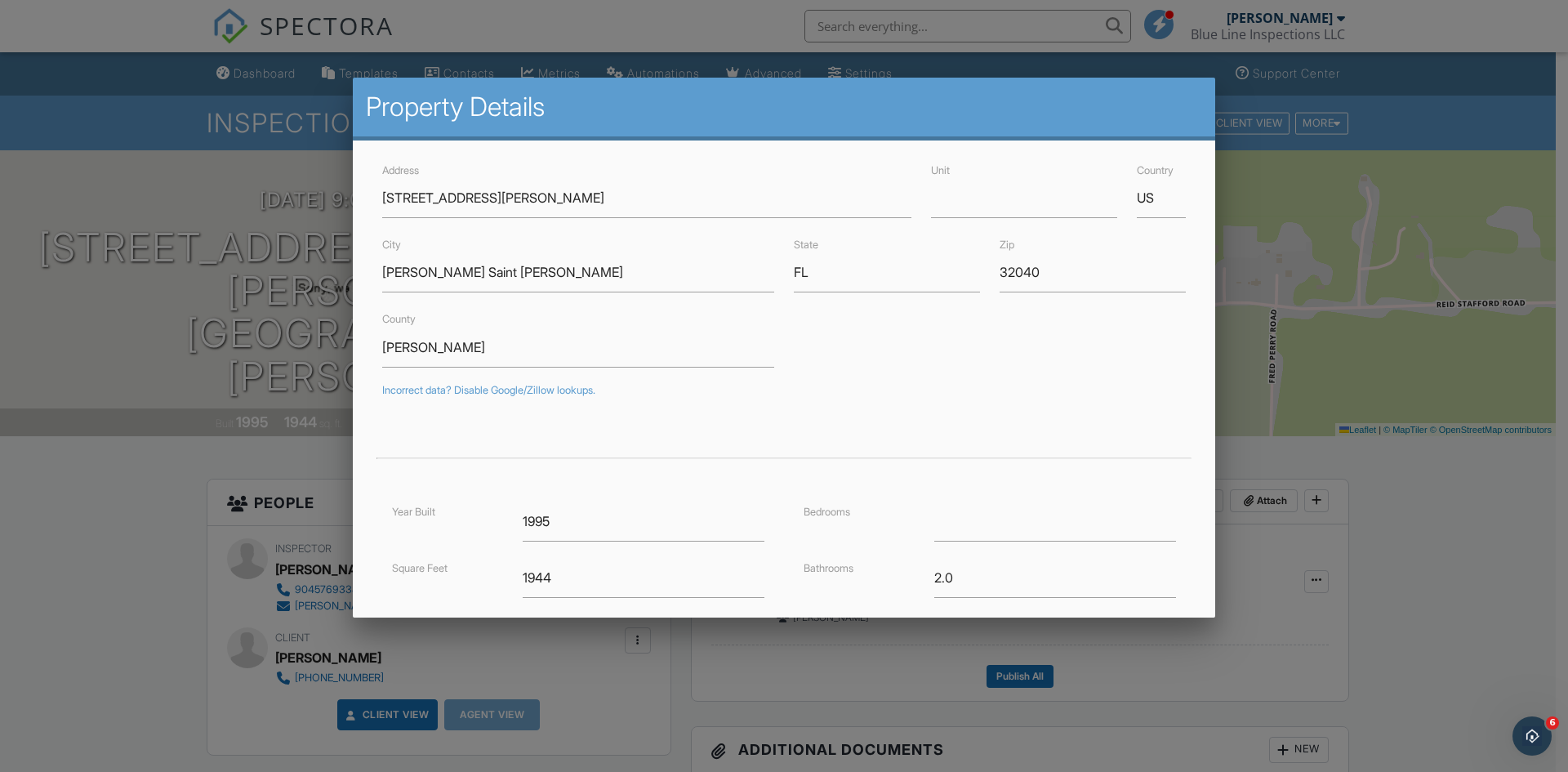
click at [167, 88] on div at bounding box center [784, 400] width 1568 height 964
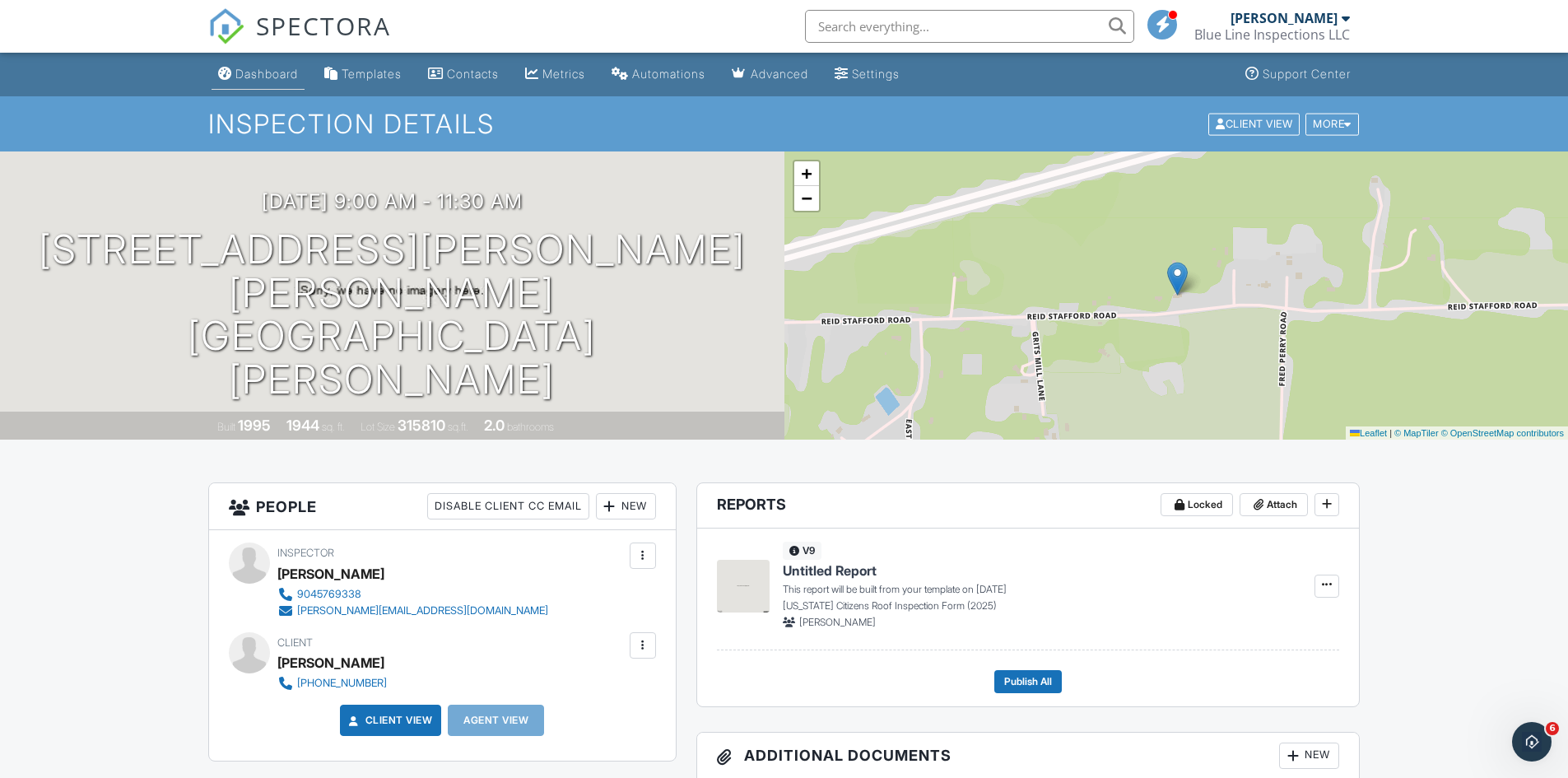
click at [249, 75] on div "Dashboard" at bounding box center [266, 74] width 62 height 14
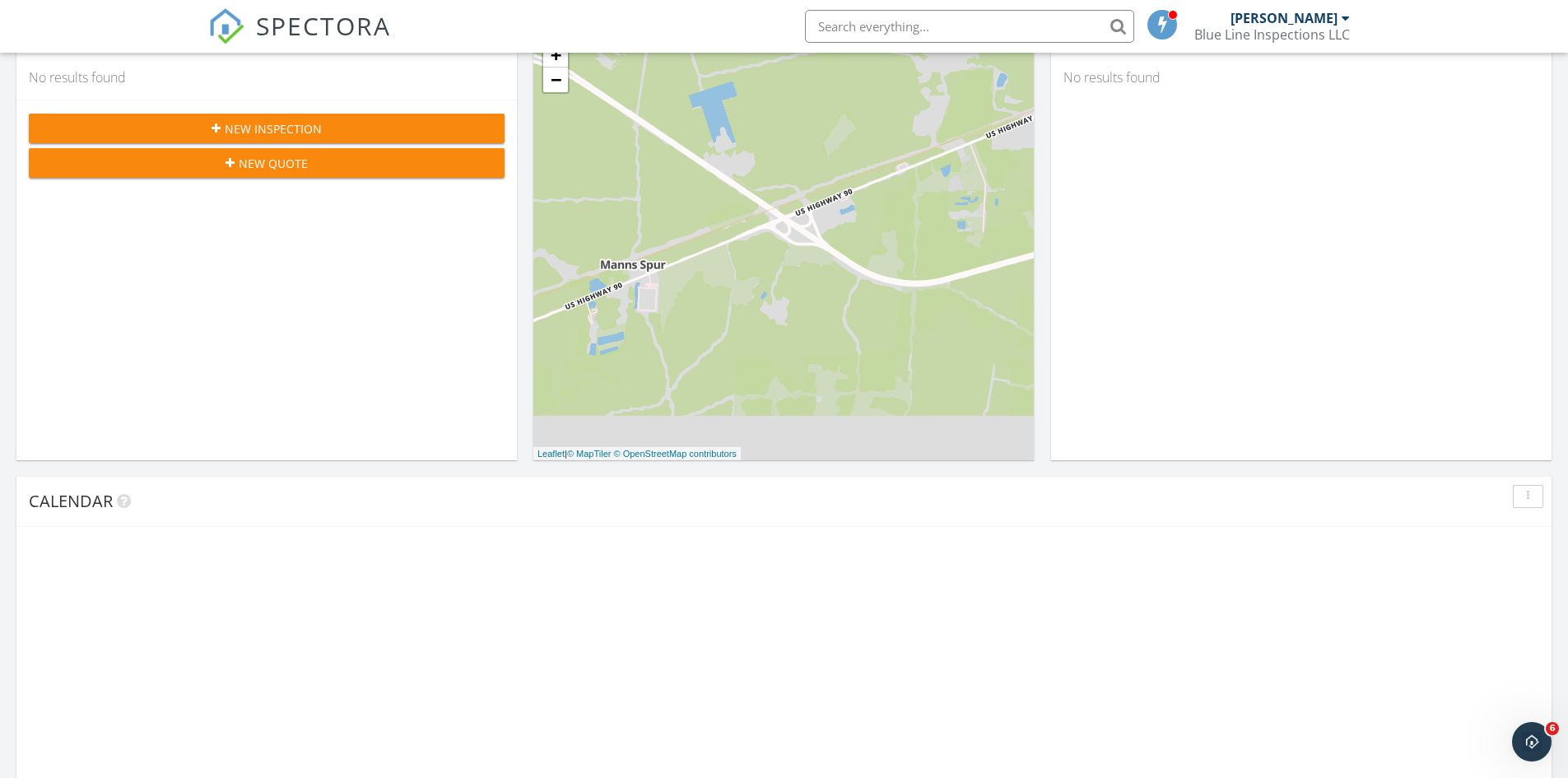
scroll to position [576, 0]
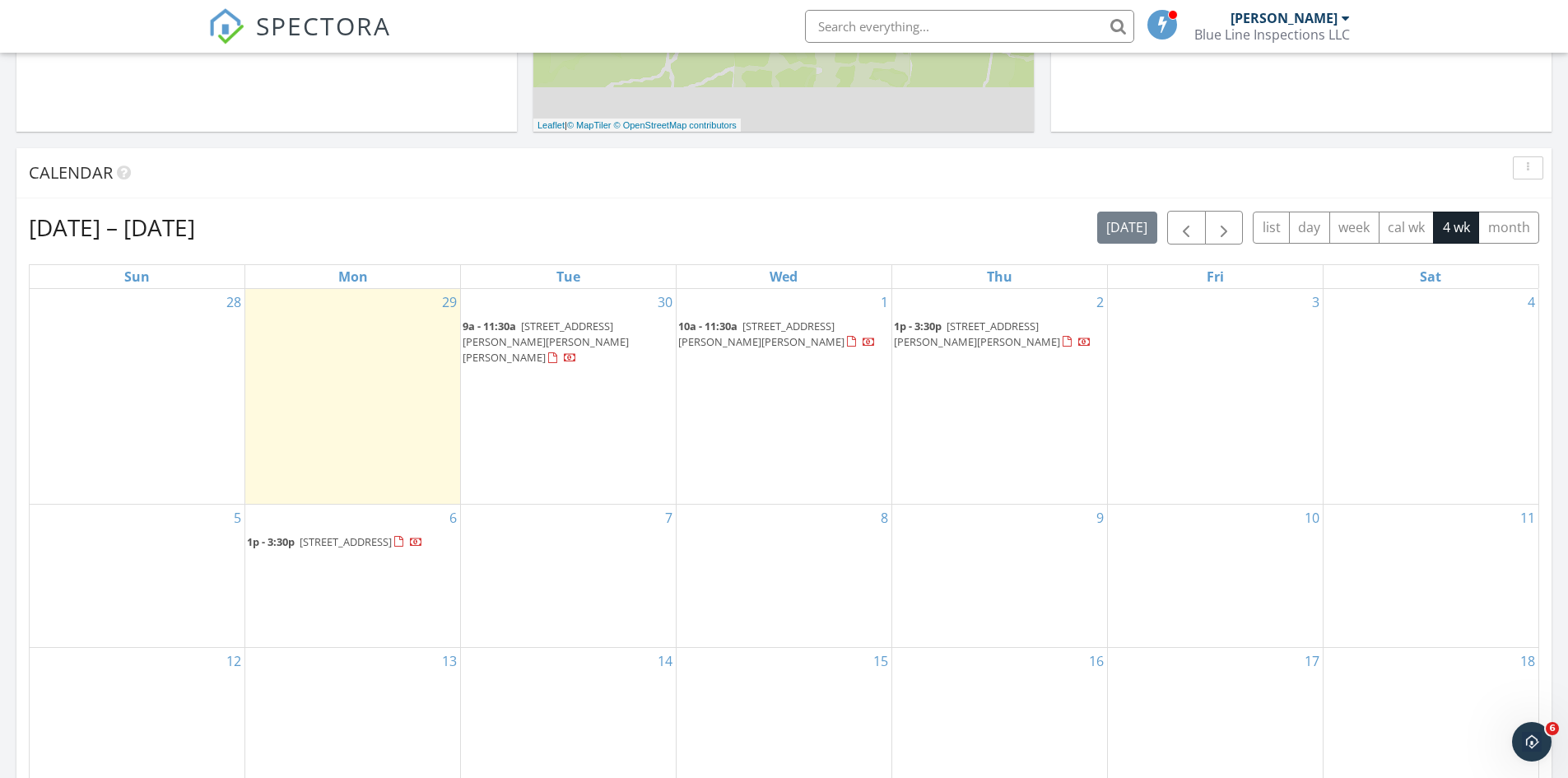
click at [1032, 327] on span "[STREET_ADDRESS][PERSON_NAME][PERSON_NAME]" at bounding box center [977, 334] width 167 height 31
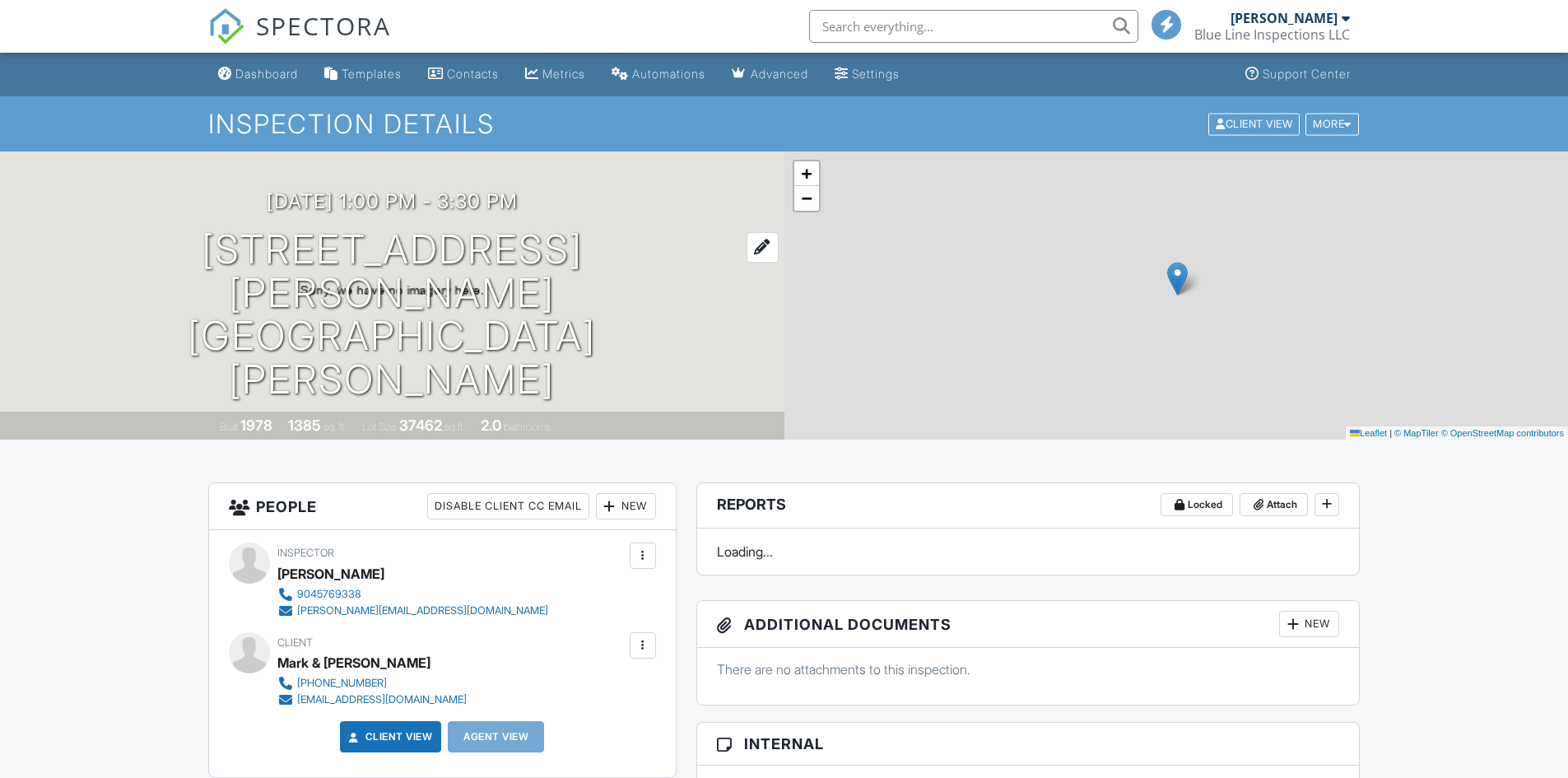
click at [479, 305] on h1 "[STREET_ADDRESS] [PERSON_NAME][GEOGRAPHIC_DATA][PERSON_NAME], [GEOGRAPHIC_DATA]" at bounding box center [392, 314] width 732 height 174
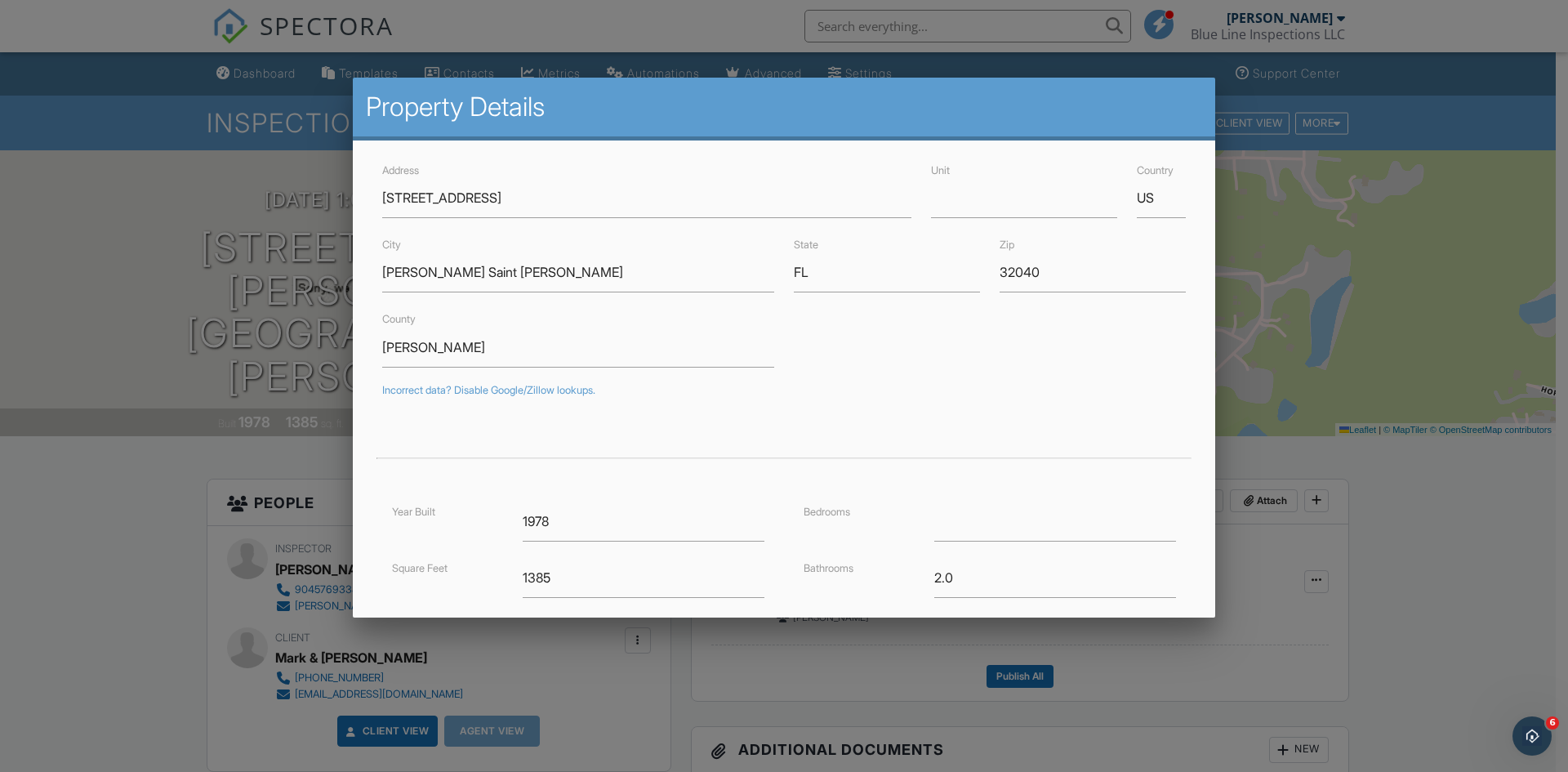
click at [141, 96] on div at bounding box center [784, 400] width 1568 height 964
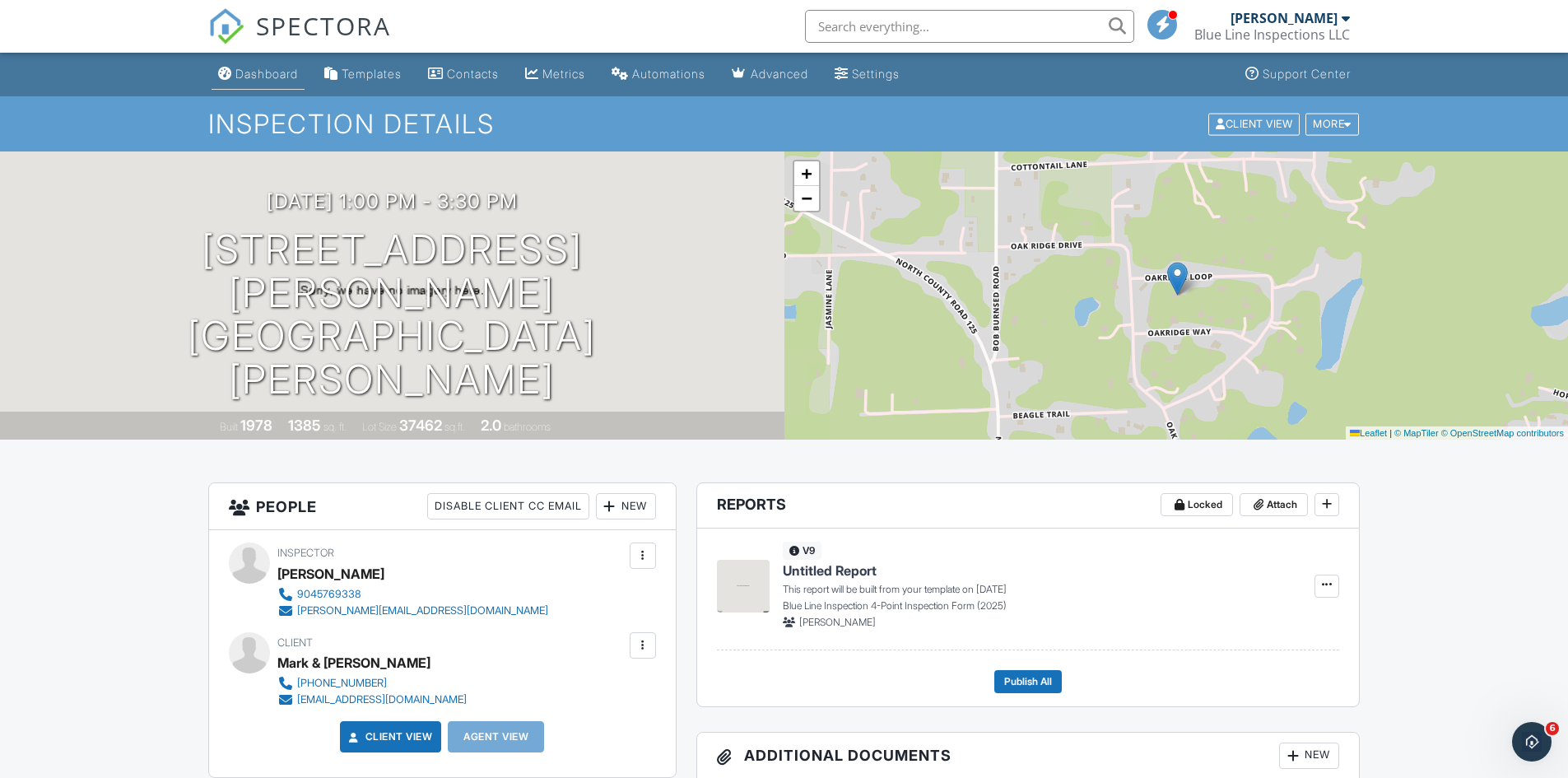
click at [293, 72] on div "Dashboard" at bounding box center [266, 74] width 62 height 14
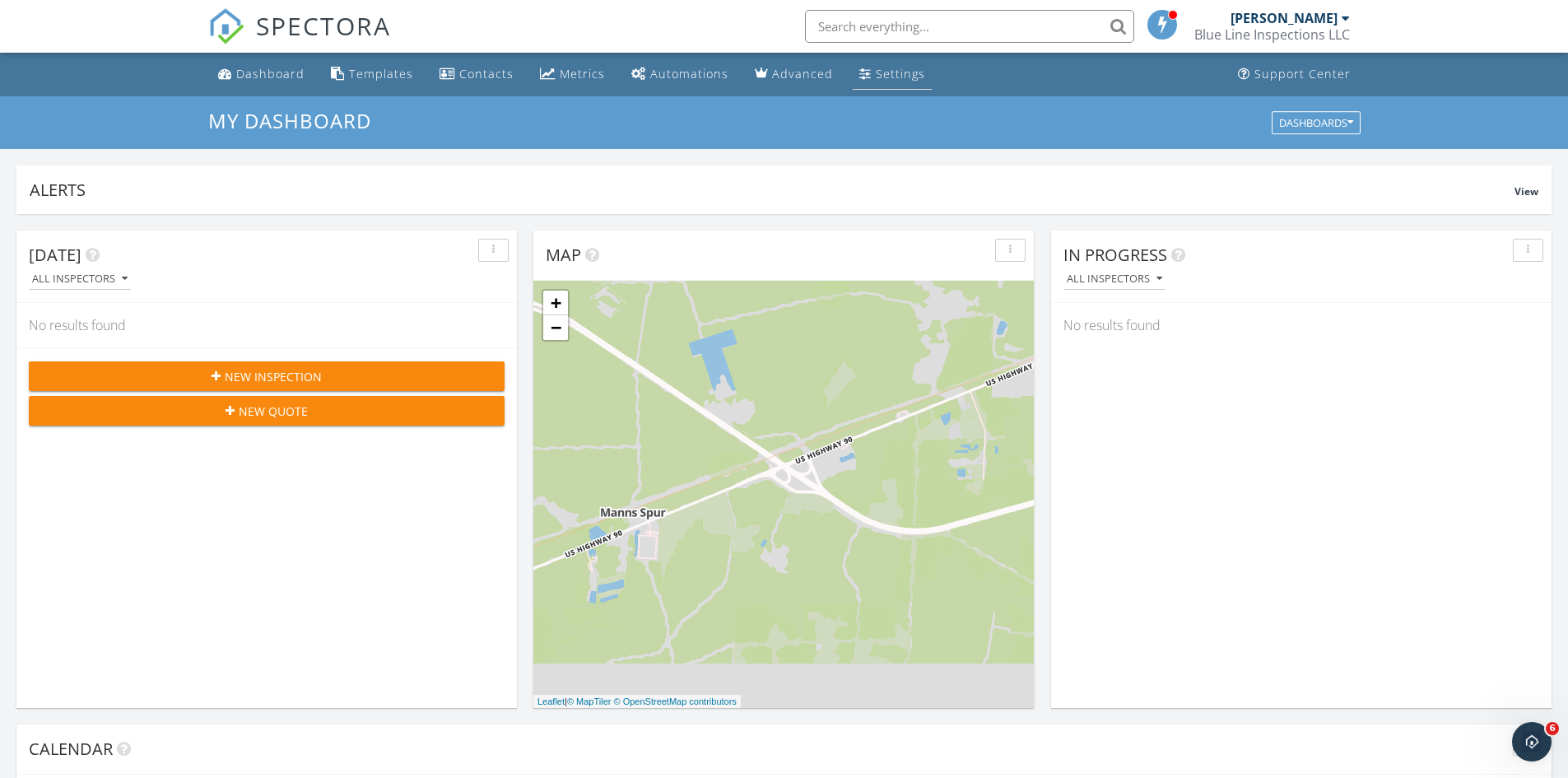
click at [876, 76] on div "Settings" at bounding box center [900, 73] width 50 height 15
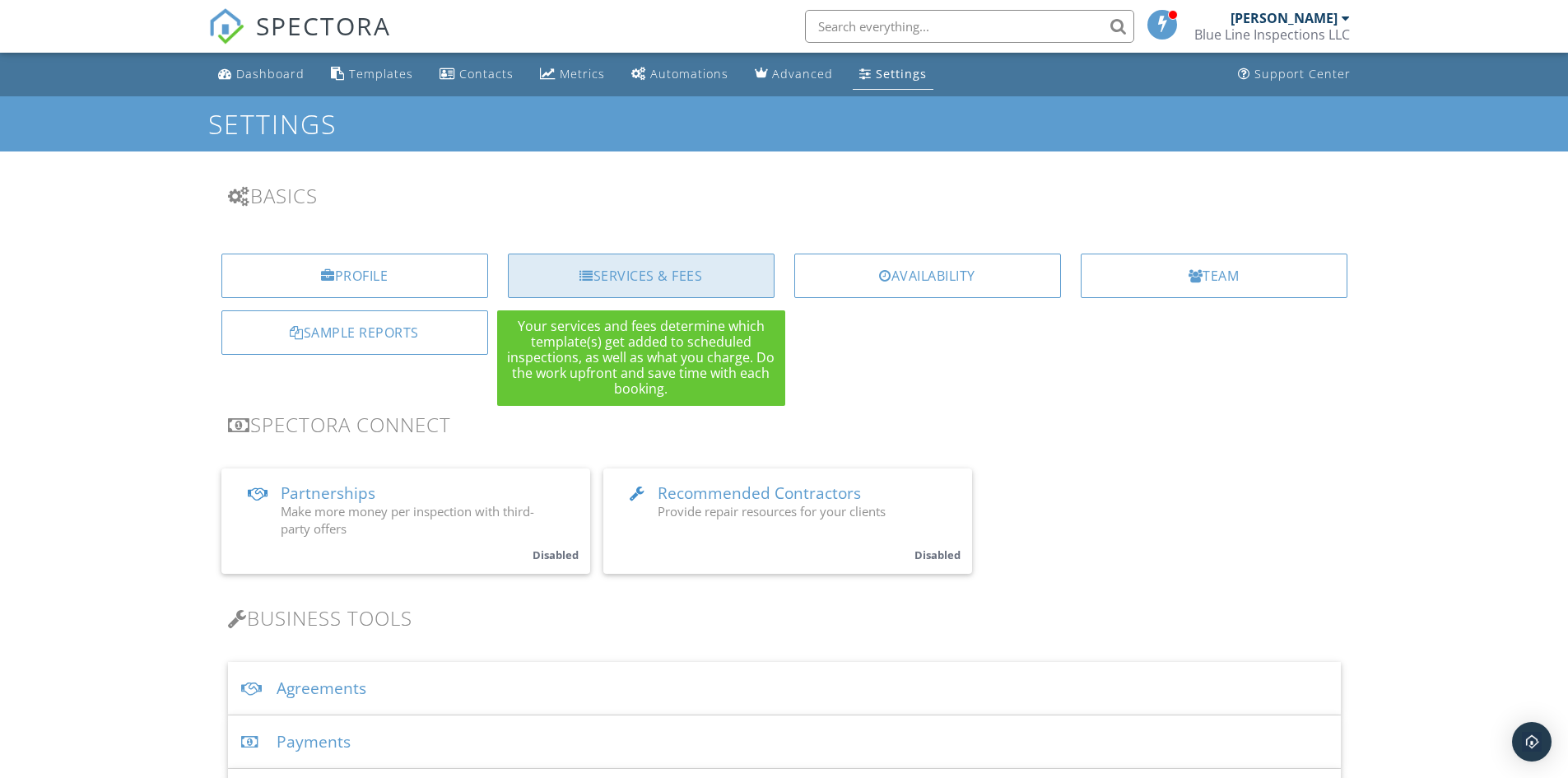
click at [589, 282] on div at bounding box center [586, 276] width 14 height 14
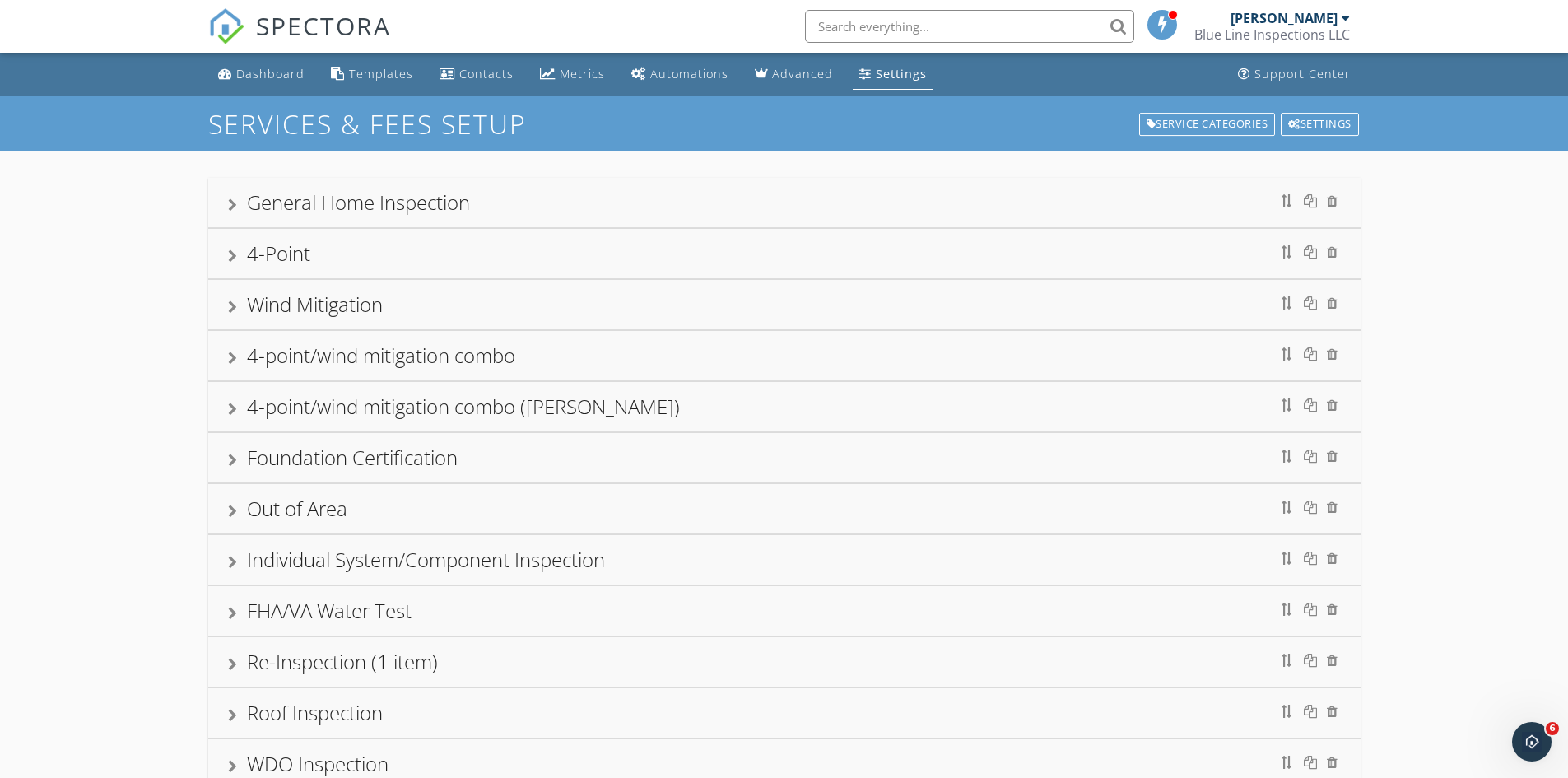
click at [869, 84] on link "Settings" at bounding box center [893, 75] width 81 height 31
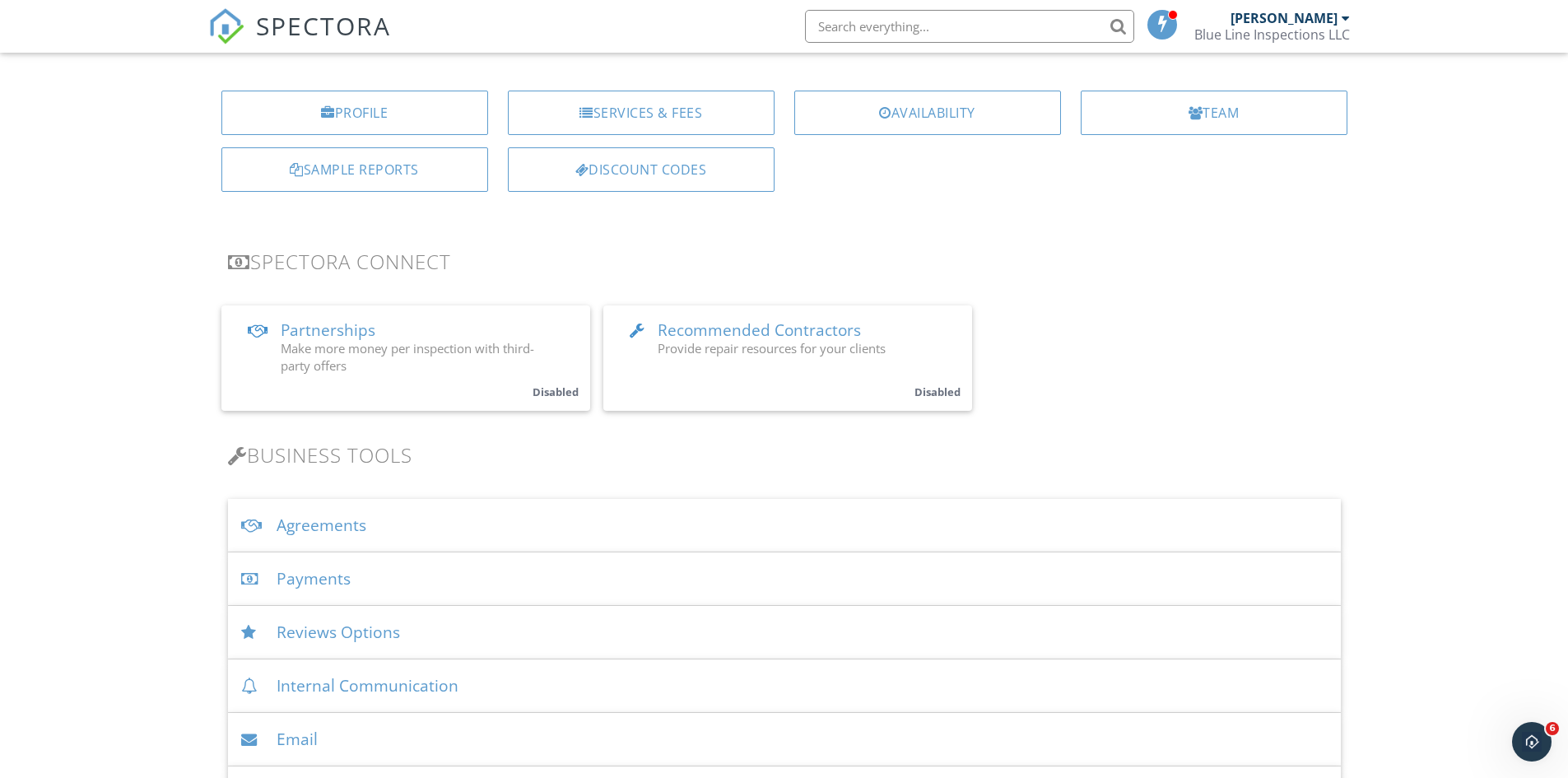
scroll to position [165, 0]
click at [311, 574] on div "Payments" at bounding box center [784, 576] width 1113 height 53
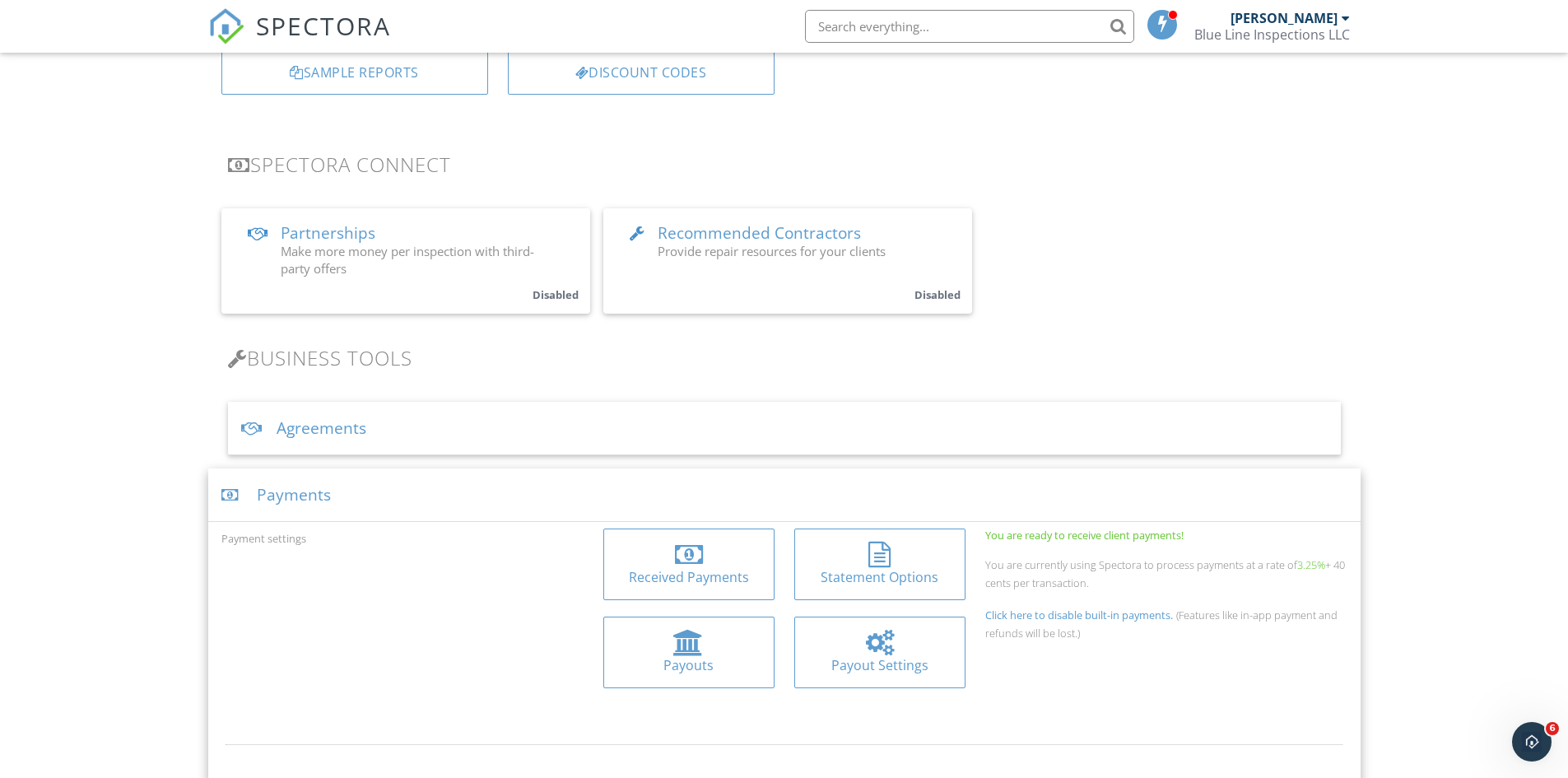
scroll to position [412, 0]
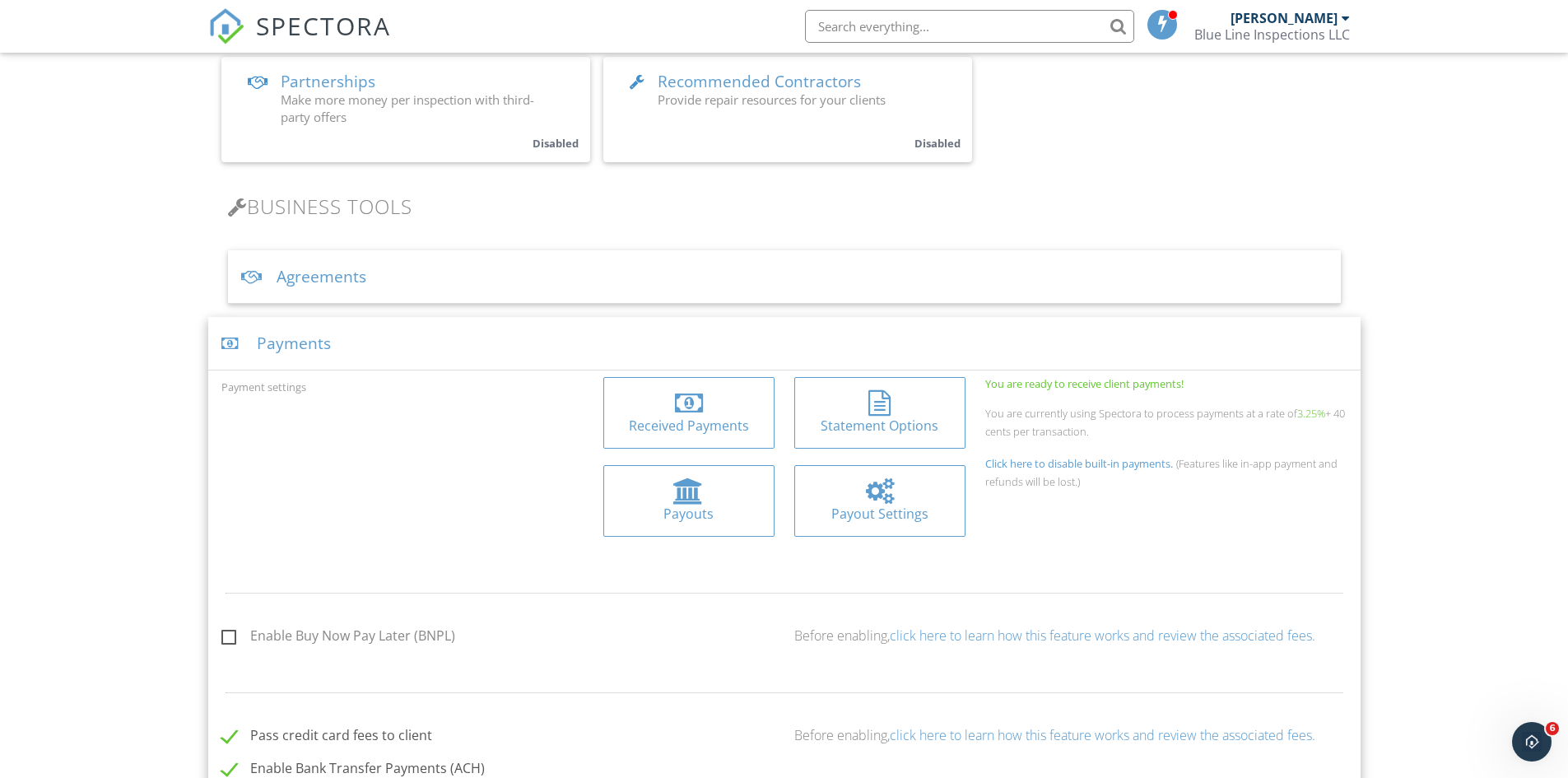
click at [687, 416] on div at bounding box center [688, 403] width 28 height 26
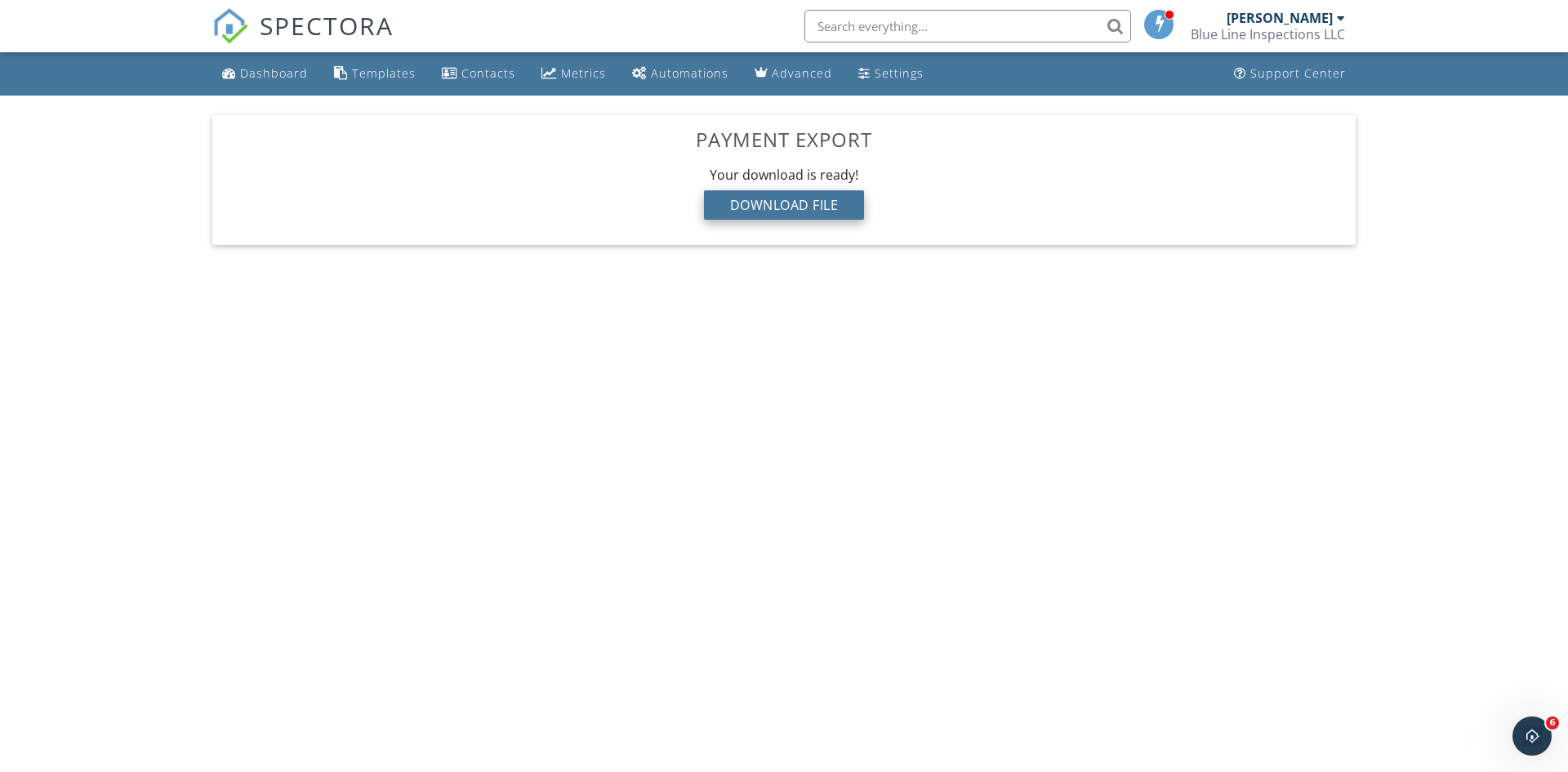
click at [801, 209] on div "Download File" at bounding box center [784, 205] width 161 height 29
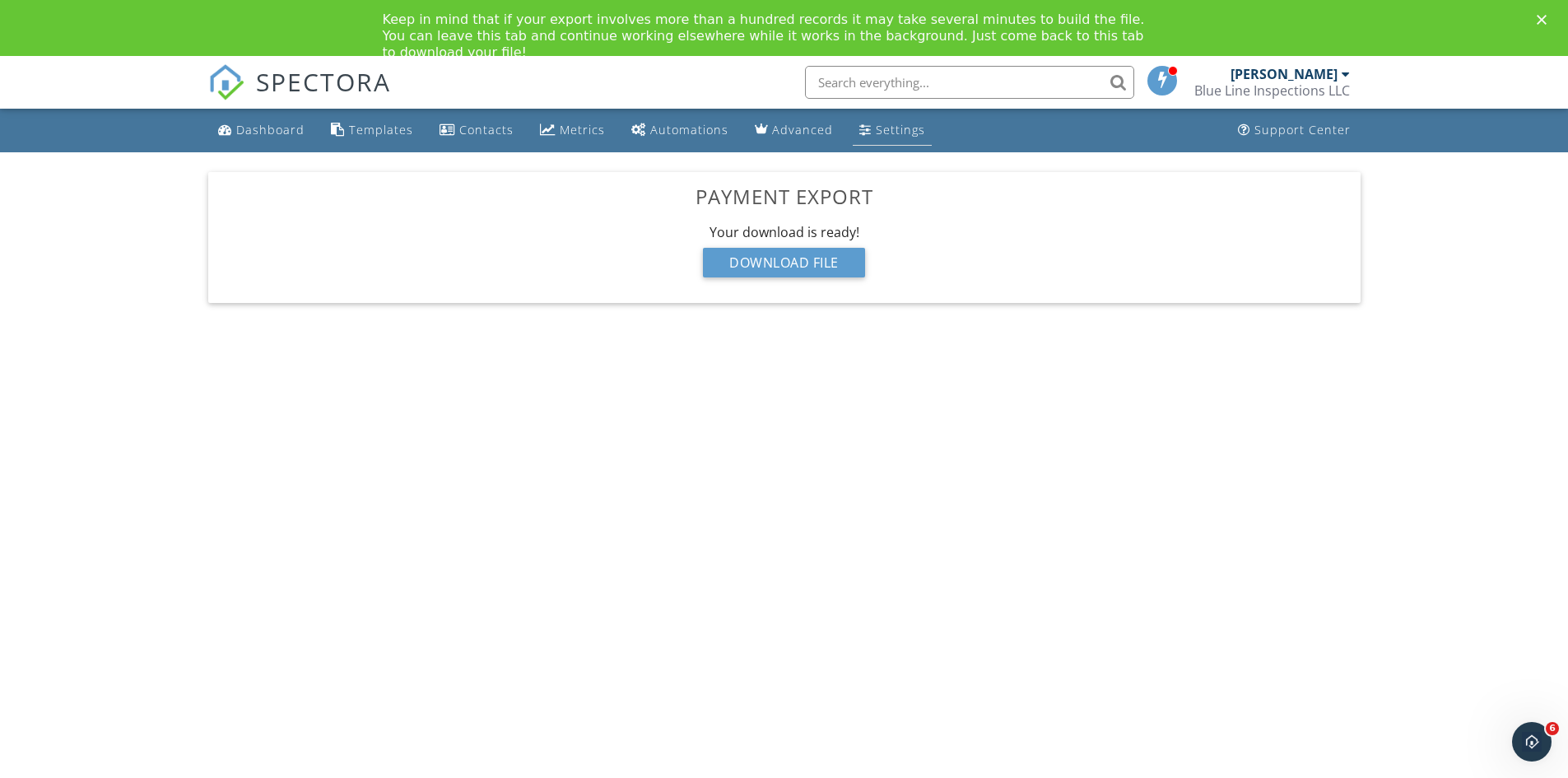
click at [865, 126] on link "Settings" at bounding box center [893, 131] width 79 height 31
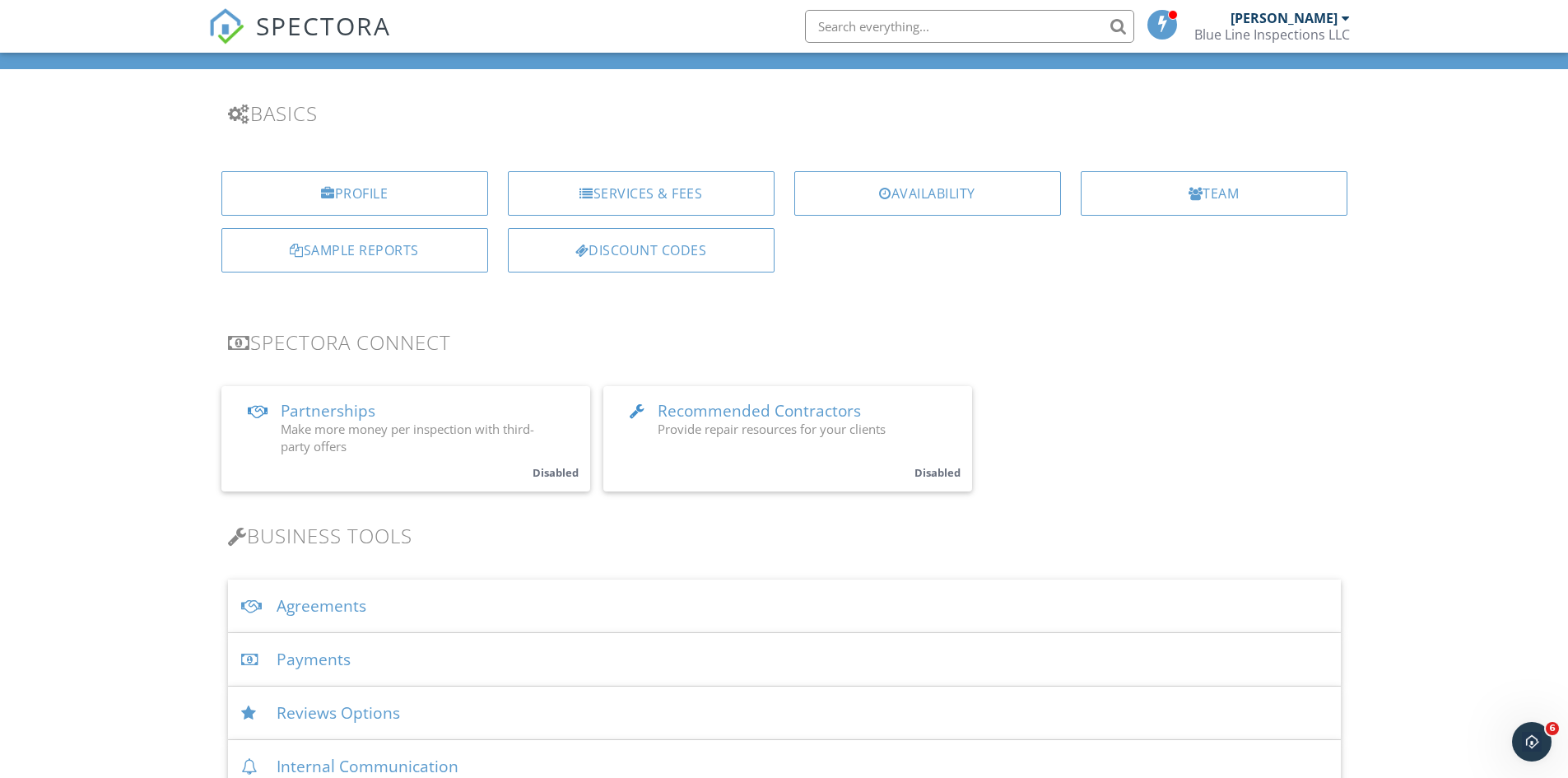
click at [330, 661] on div "Payments" at bounding box center [784, 659] width 1113 height 53
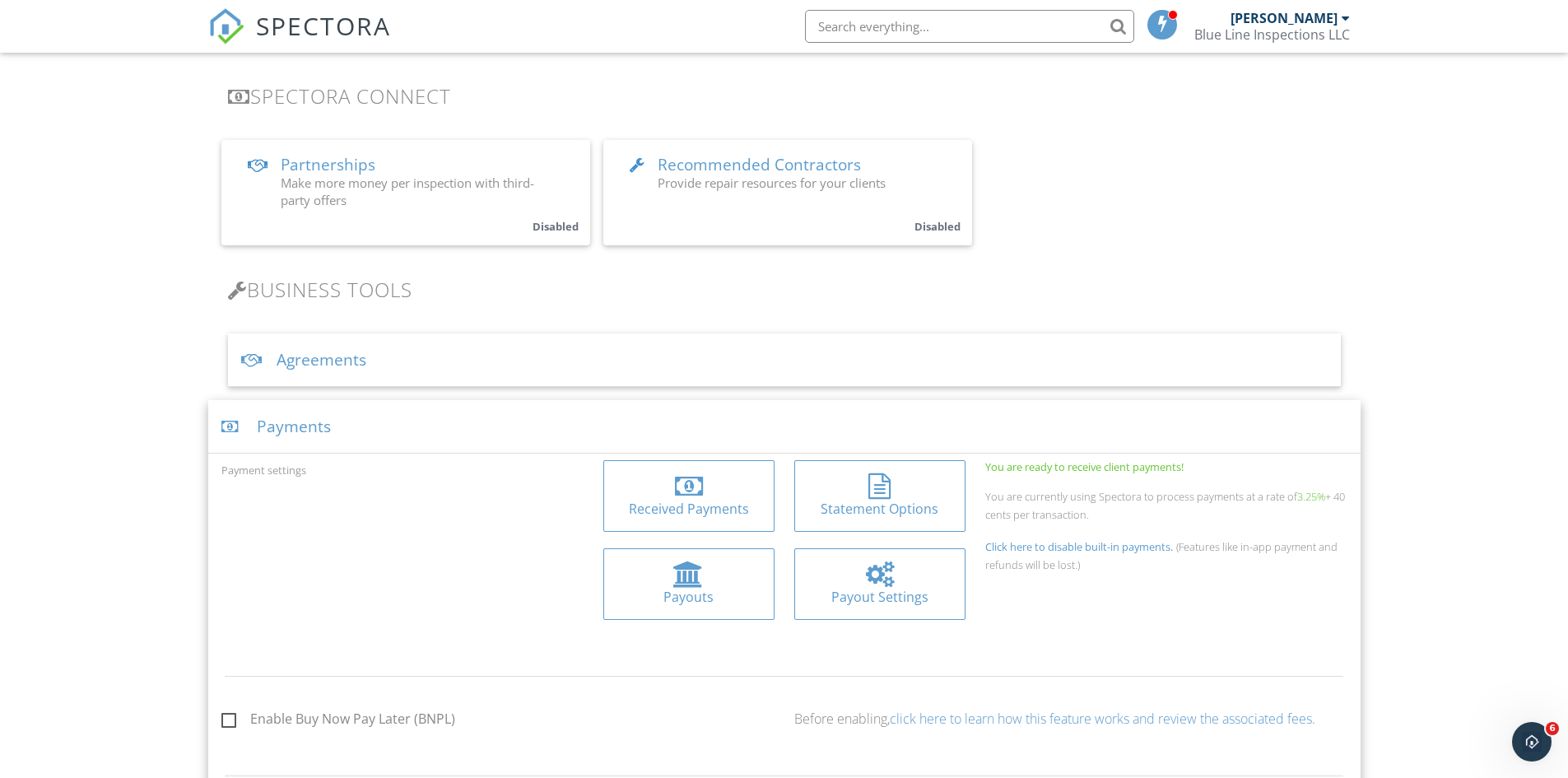
scroll to position [330, 0]
click at [866, 587] on div "Payout Settings" at bounding box center [880, 596] width 145 height 18
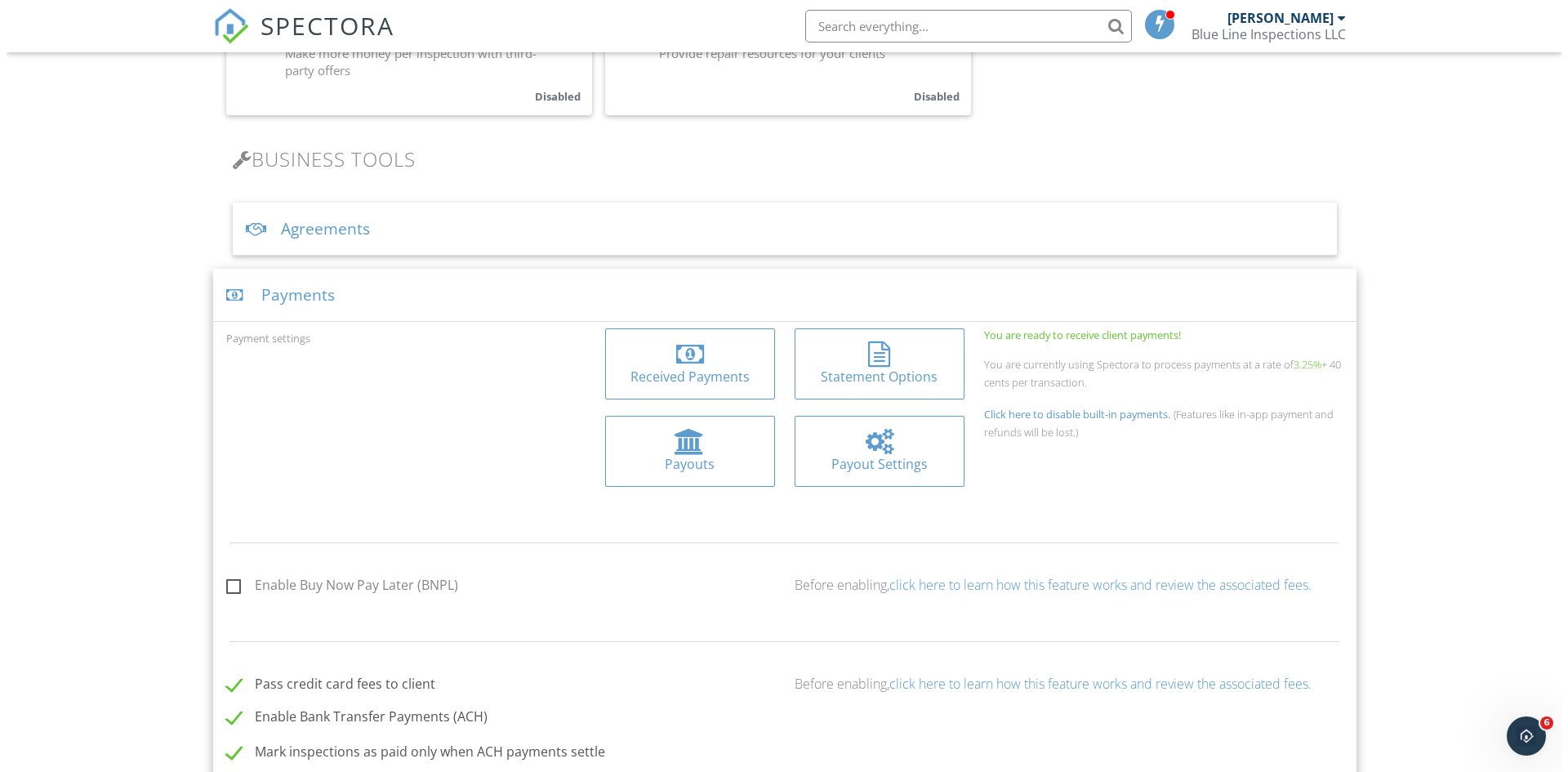
scroll to position [490, 0]
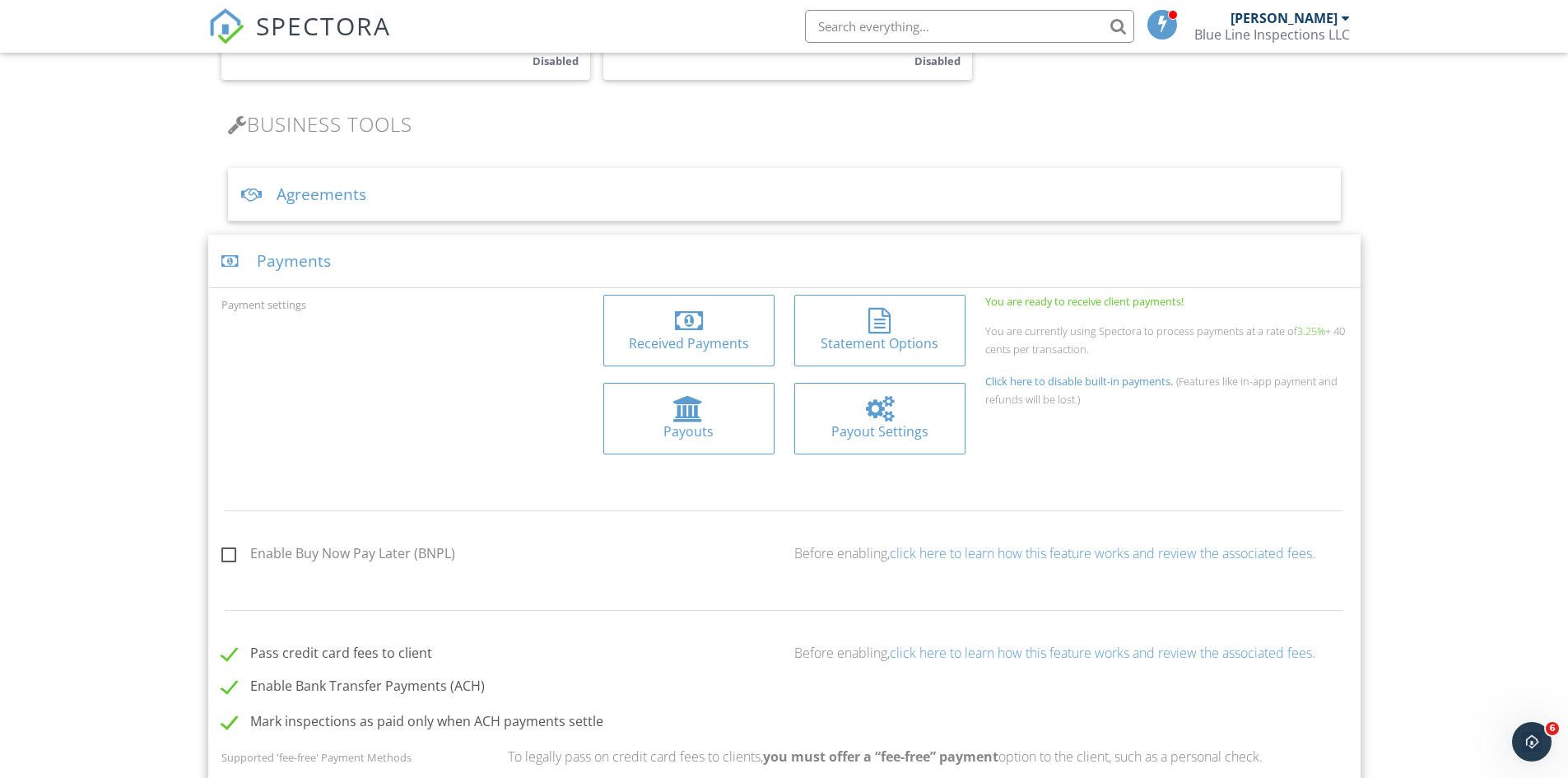
click at [900, 339] on div "Statement Options" at bounding box center [880, 343] width 145 height 18
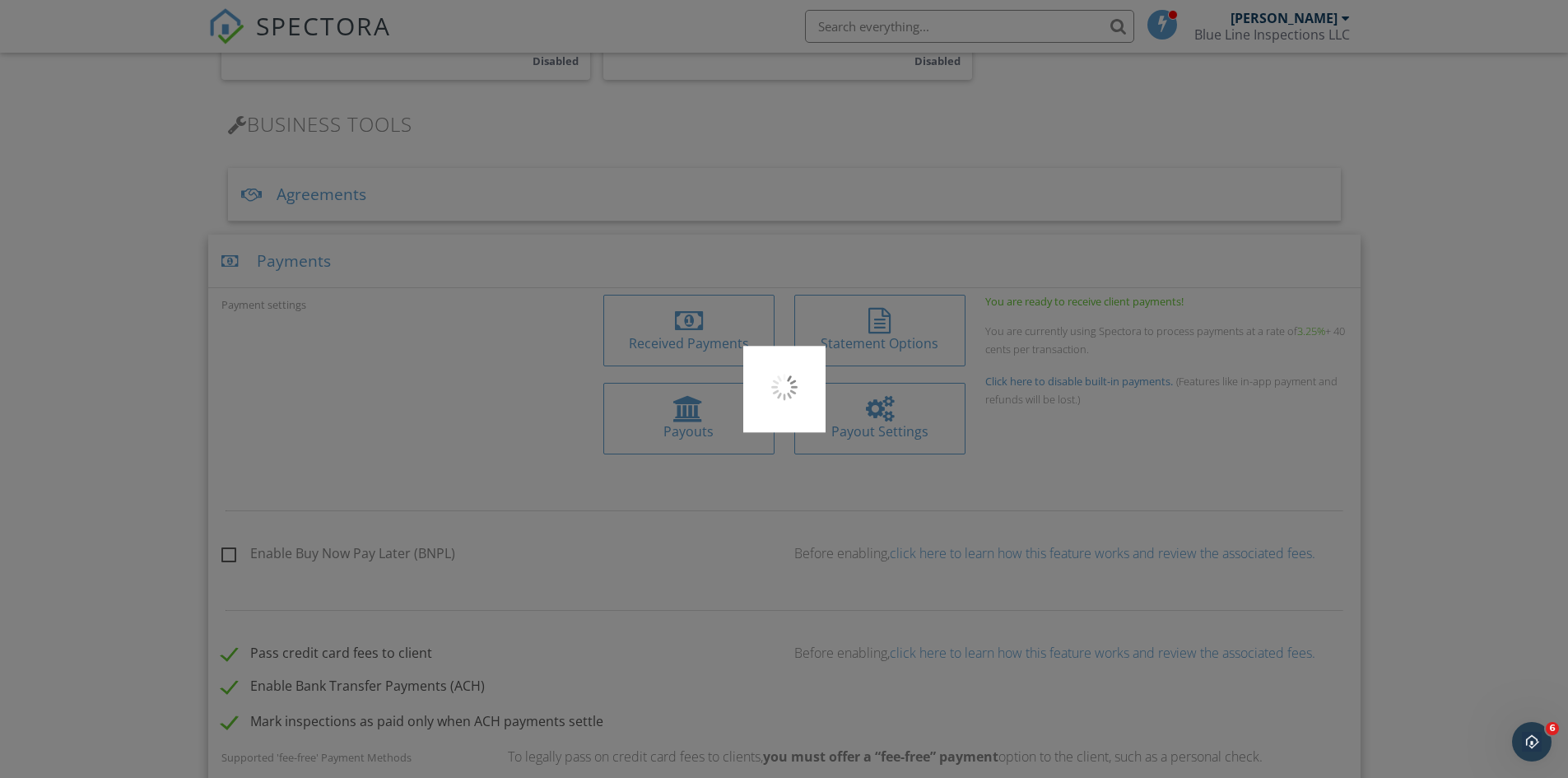
type input "BLUE LINE INSPECTIONS"
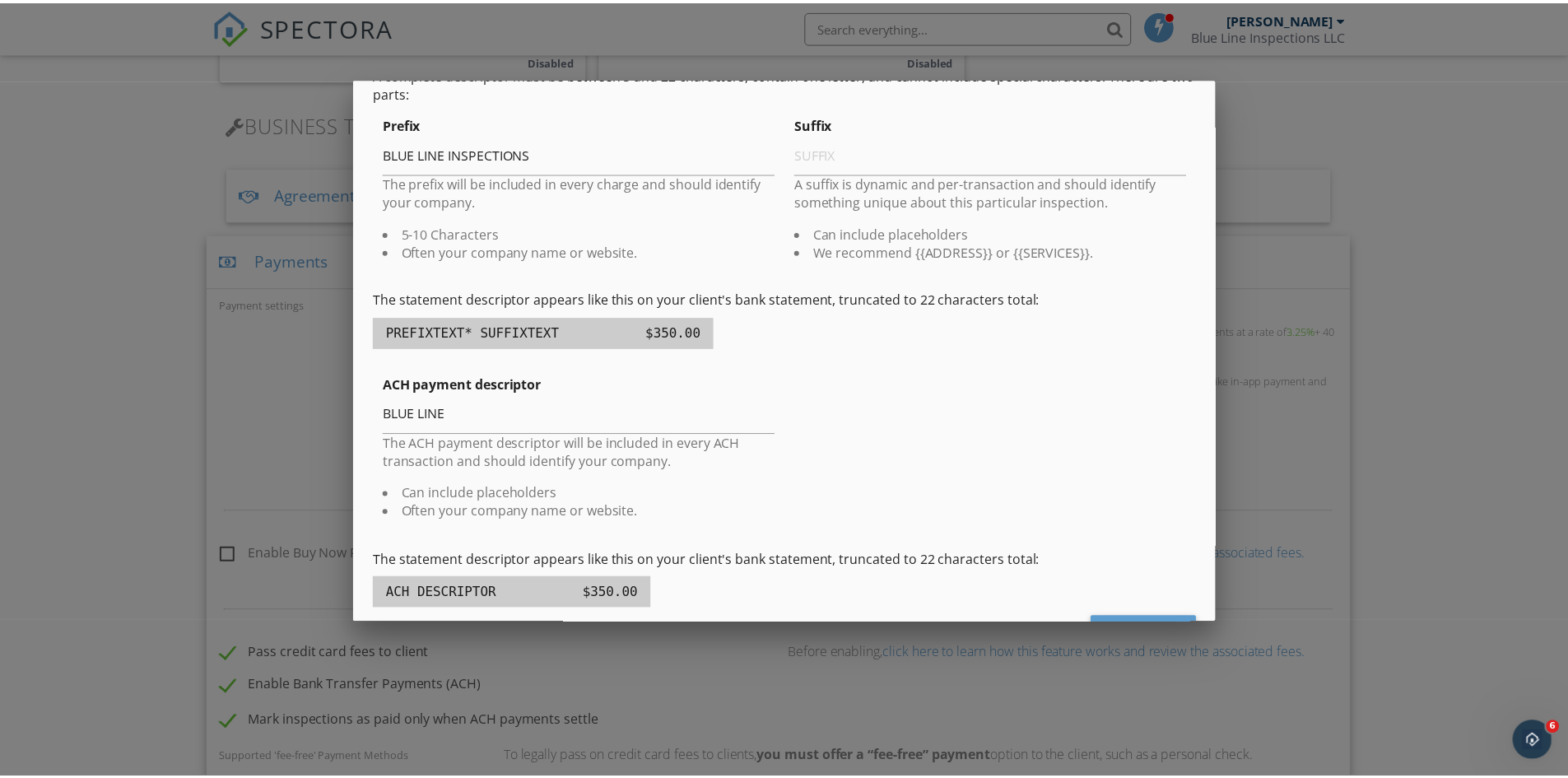
scroll to position [237, 0]
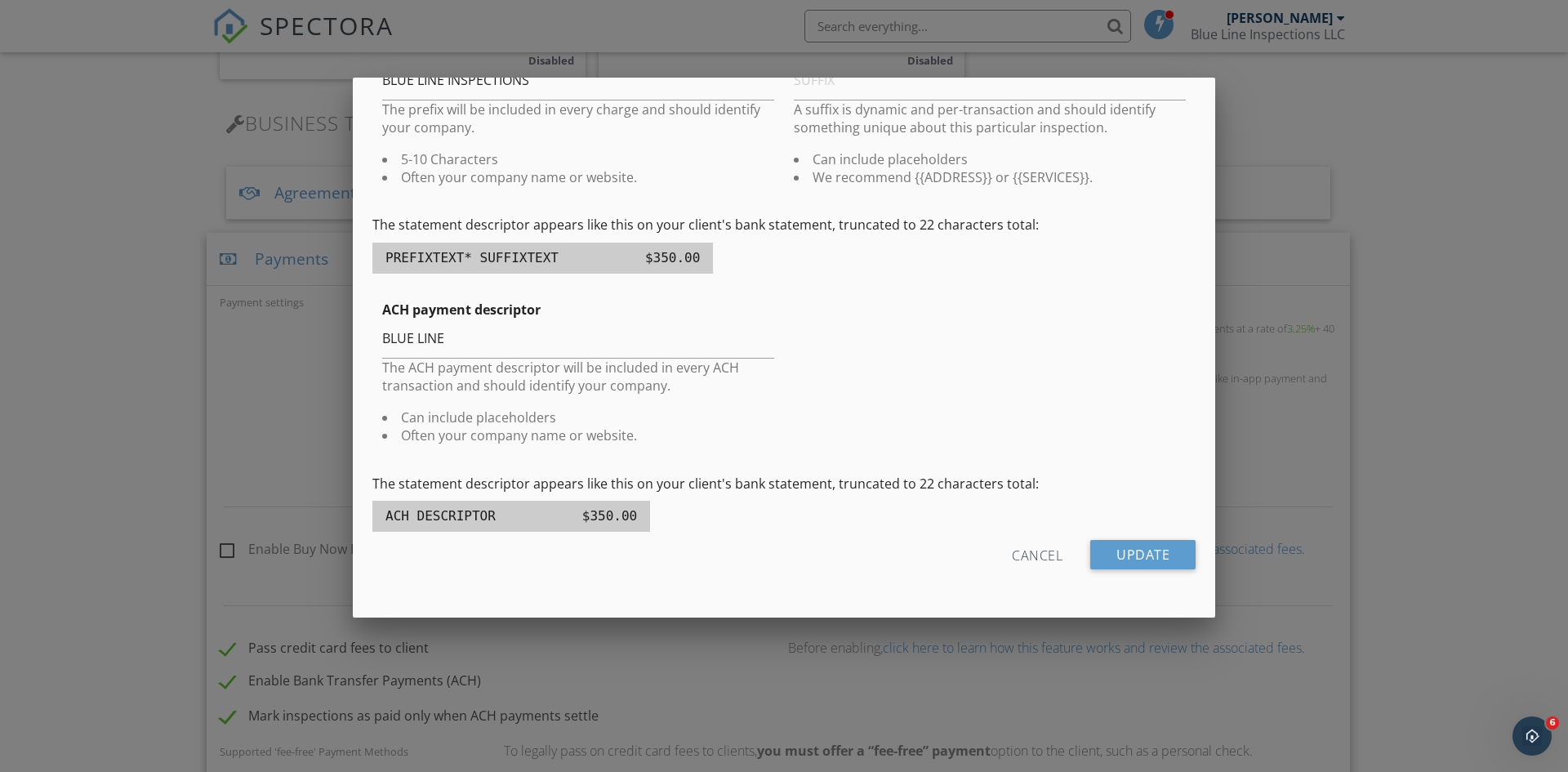
click at [1359, 120] on div at bounding box center [784, 400] width 1568 height 964
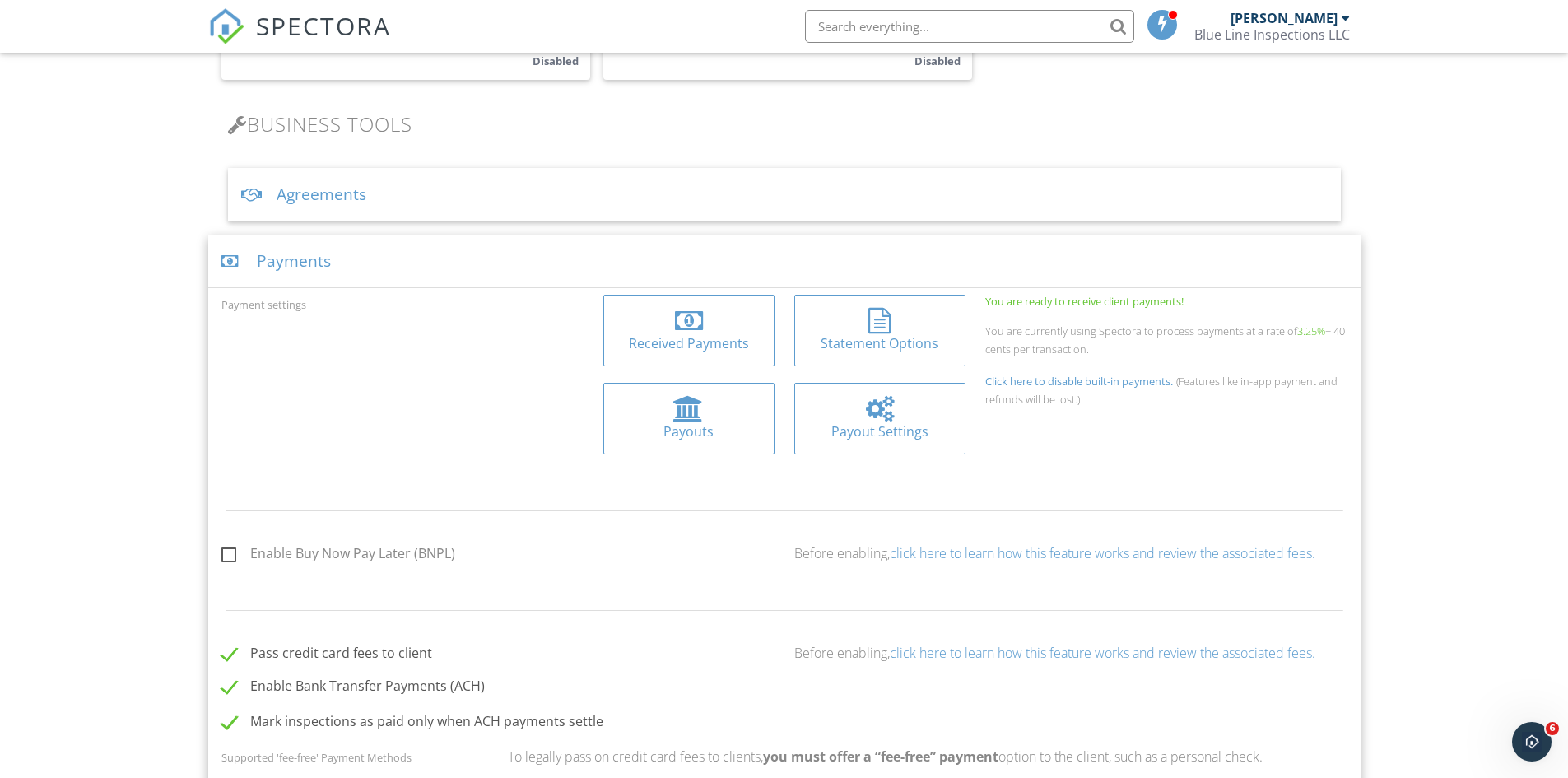
click at [1134, 553] on link "click here to learn how this feature works and review the associated fees." at bounding box center [1102, 553] width 426 height 18
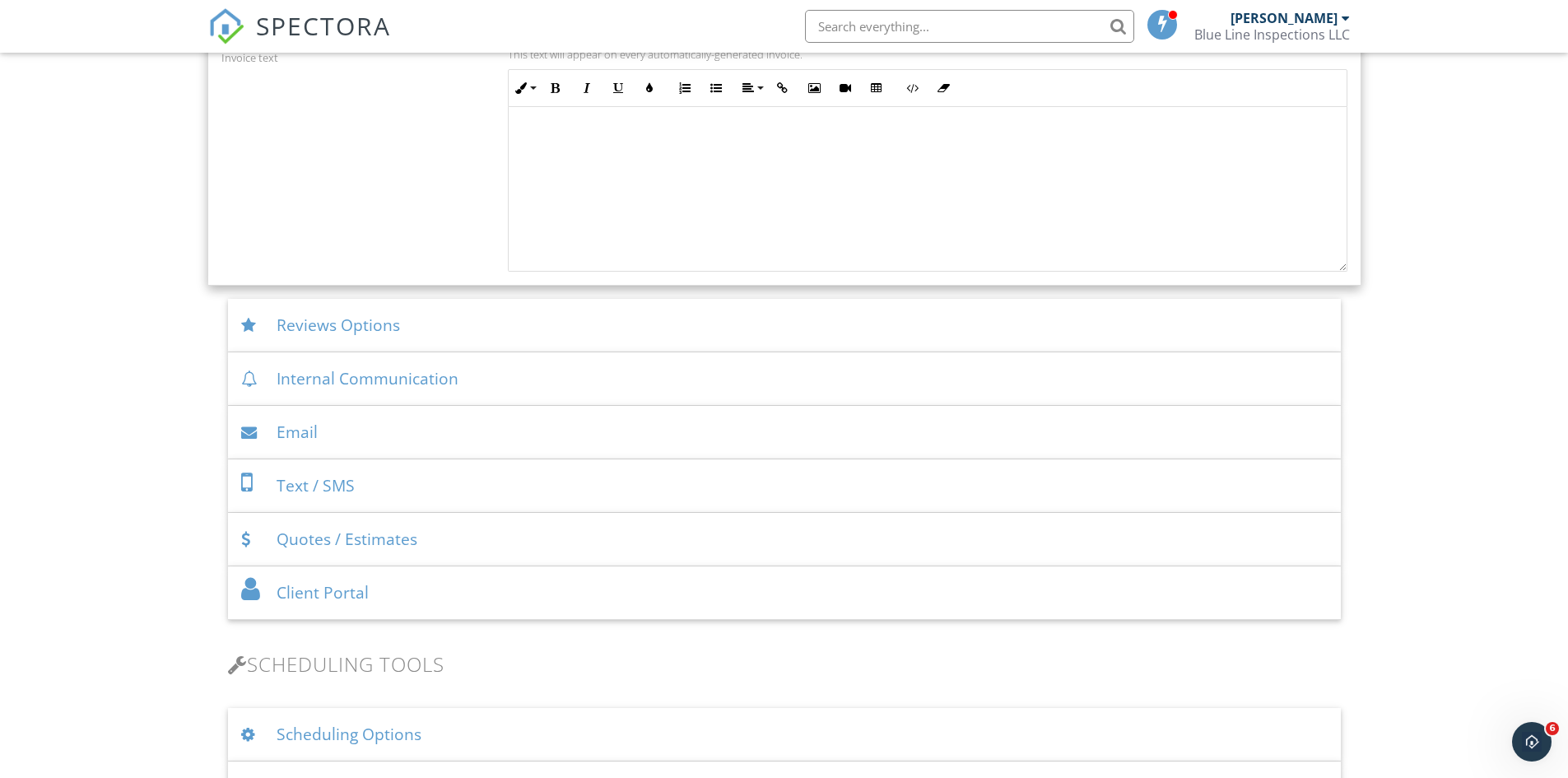
scroll to position [2140, 0]
click at [331, 320] on div "Reviews Options" at bounding box center [784, 321] width 1113 height 53
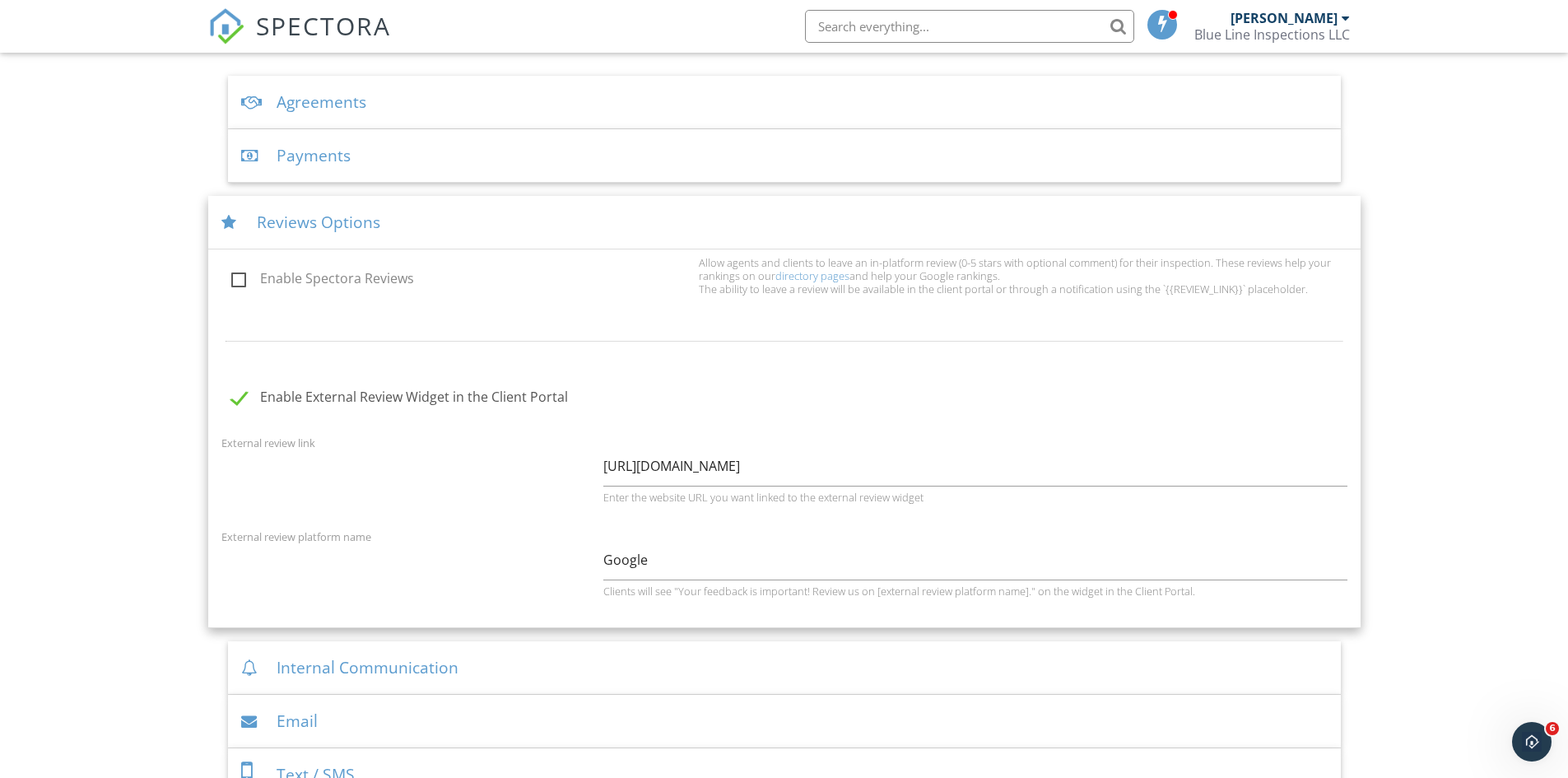
scroll to position [556, 0]
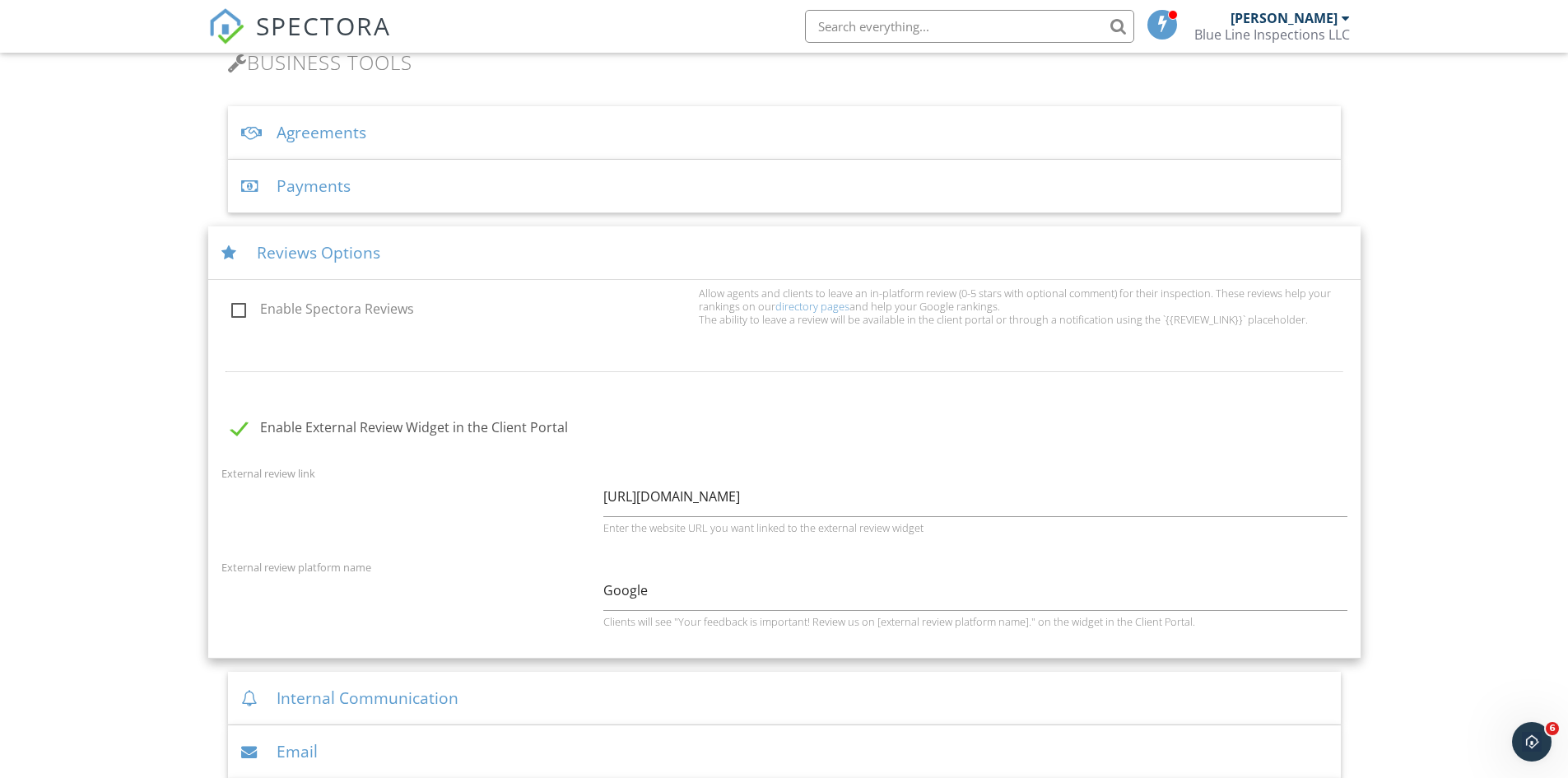
click at [814, 307] on link "directory pages" at bounding box center [812, 306] width 74 height 14
click at [295, 24] on span "SPECTORA" at bounding box center [323, 25] width 135 height 34
